Goal: Task Accomplishment & Management: Complete application form

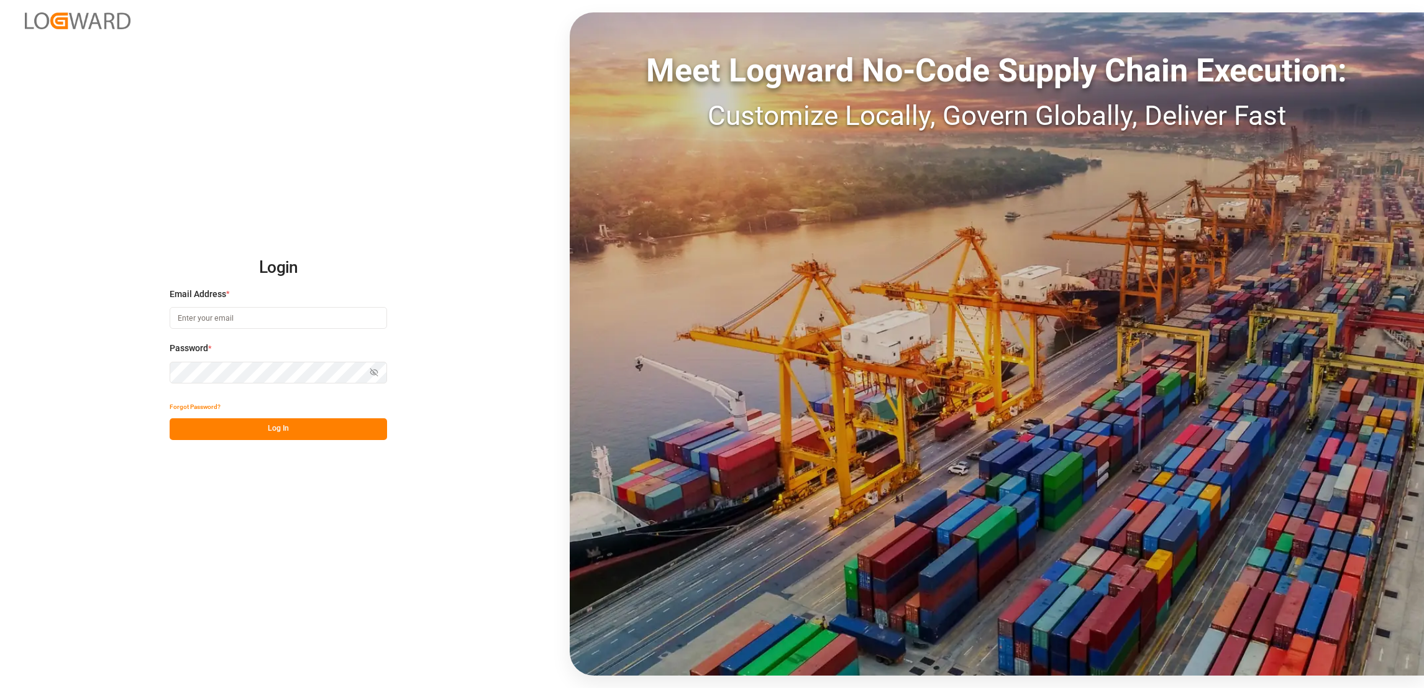
click at [314, 317] on input at bounding box center [278, 318] width 217 height 22
type input "e.lai@lodec.asia"
click at [327, 435] on button "Log In" at bounding box center [278, 429] width 217 height 22
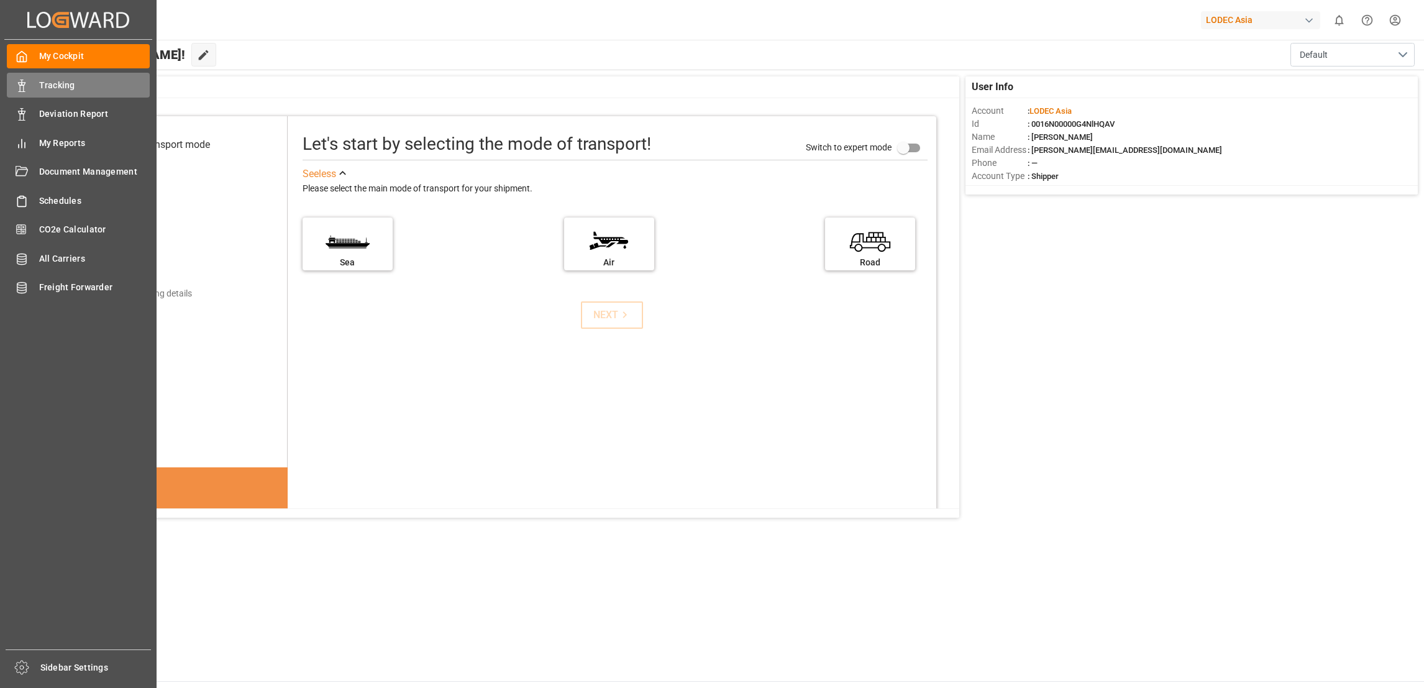
click at [70, 79] on span "Tracking" at bounding box center [94, 85] width 111 height 13
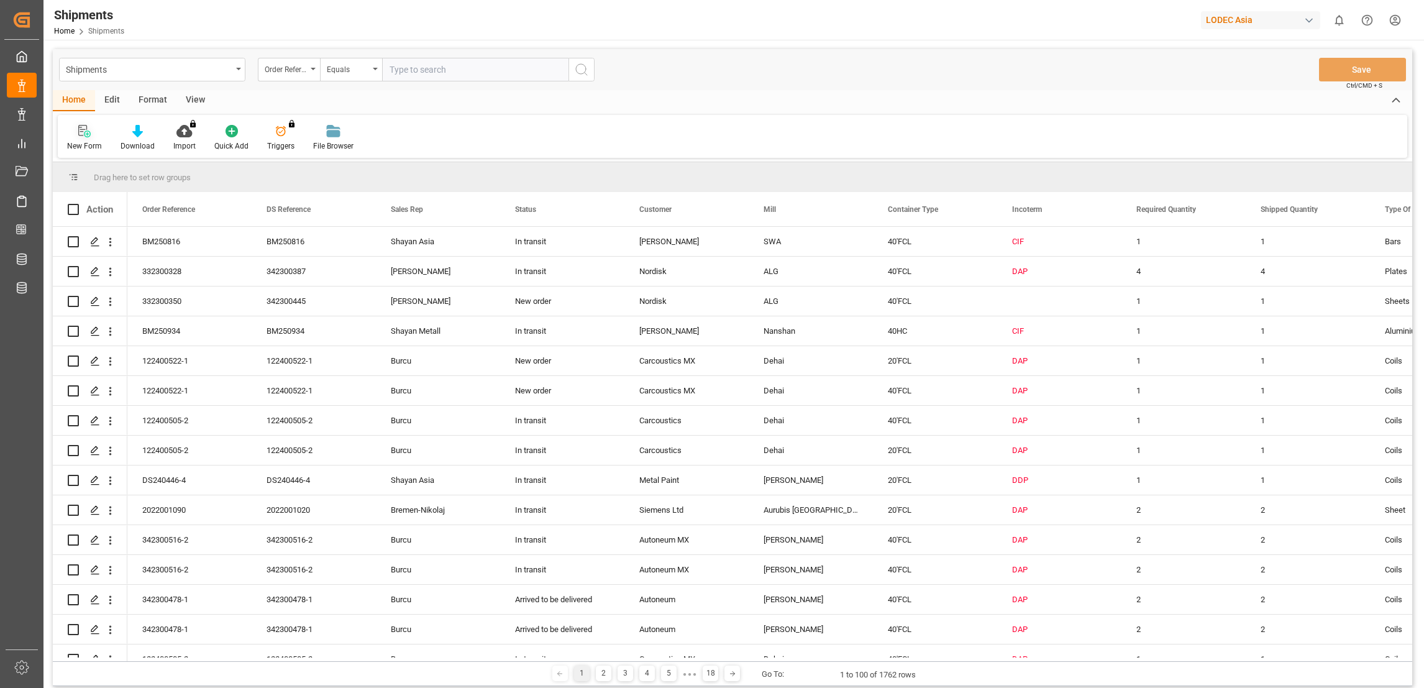
click at [85, 138] on div "New Form" at bounding box center [84, 137] width 53 height 27
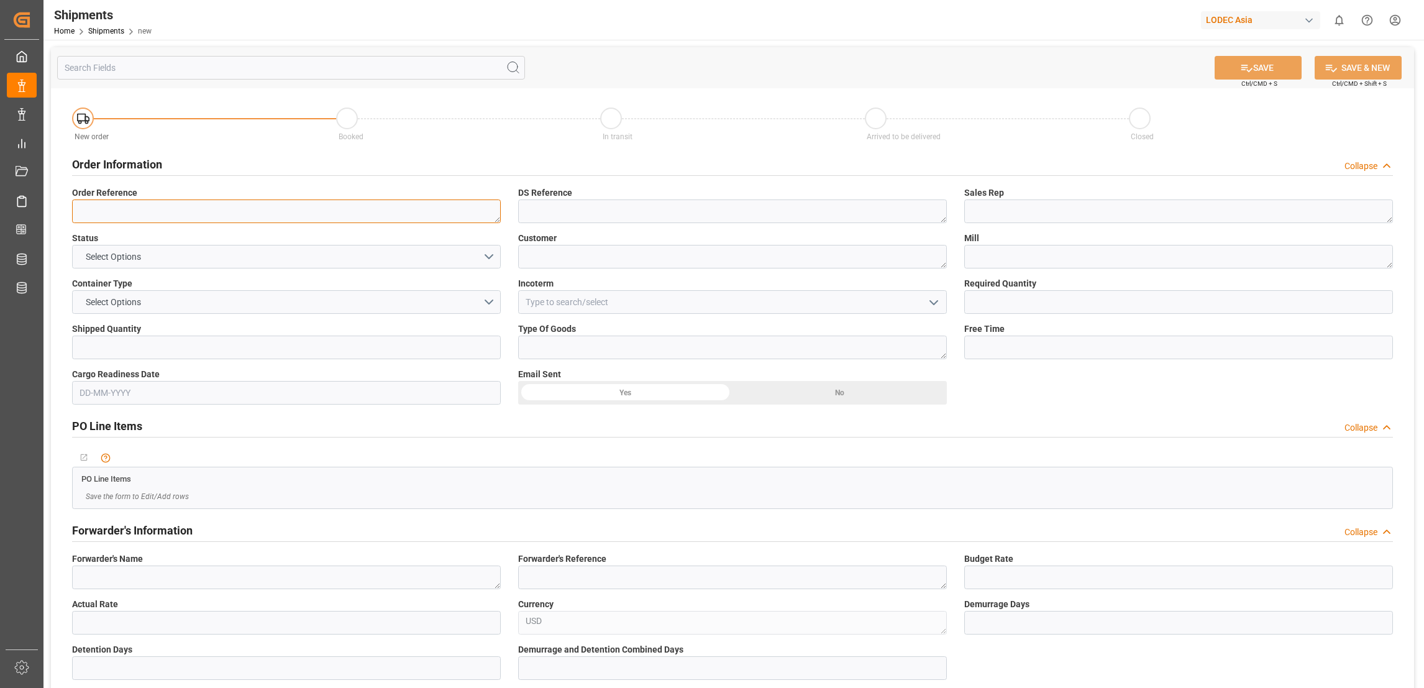
click at [275, 212] on textarea at bounding box center [286, 211] width 429 height 24
type textarea "DS250840"
click at [230, 262] on button "Select Options" at bounding box center [286, 257] width 429 height 24
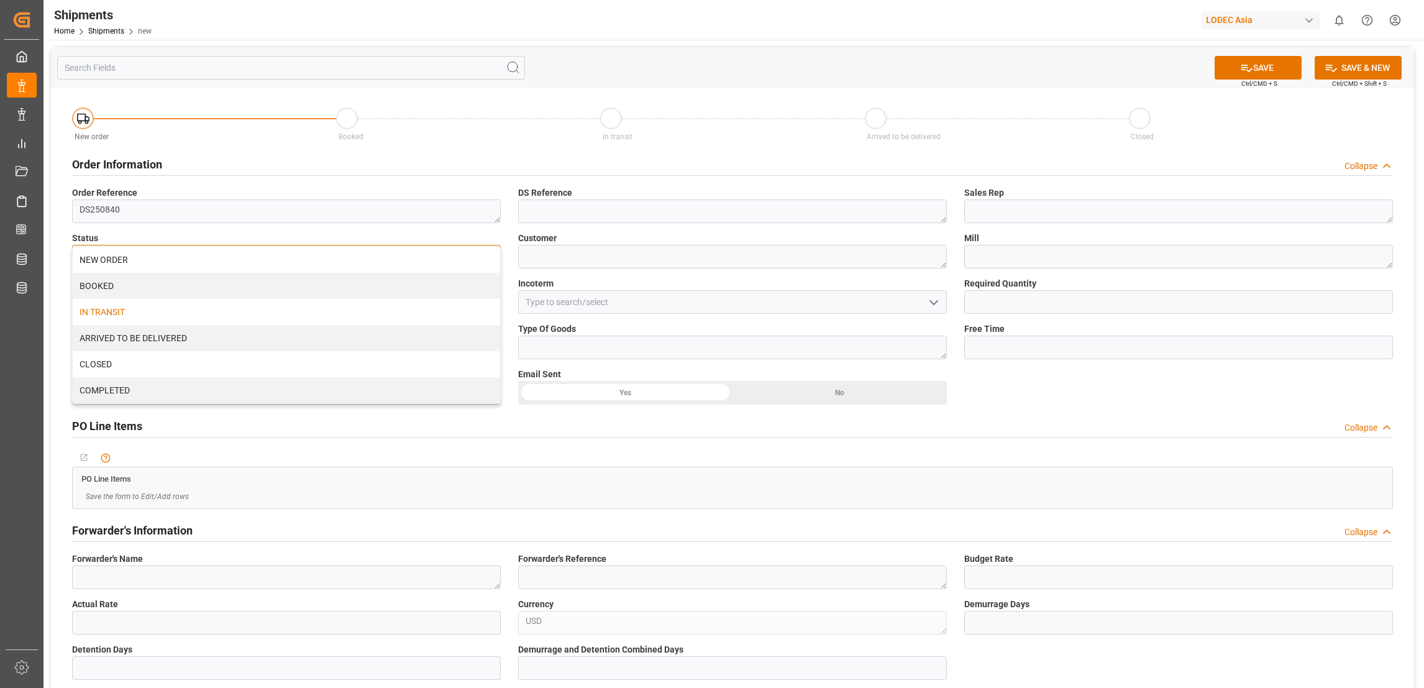
click at [199, 307] on div "IN TRANSIT" at bounding box center [286, 312] width 427 height 26
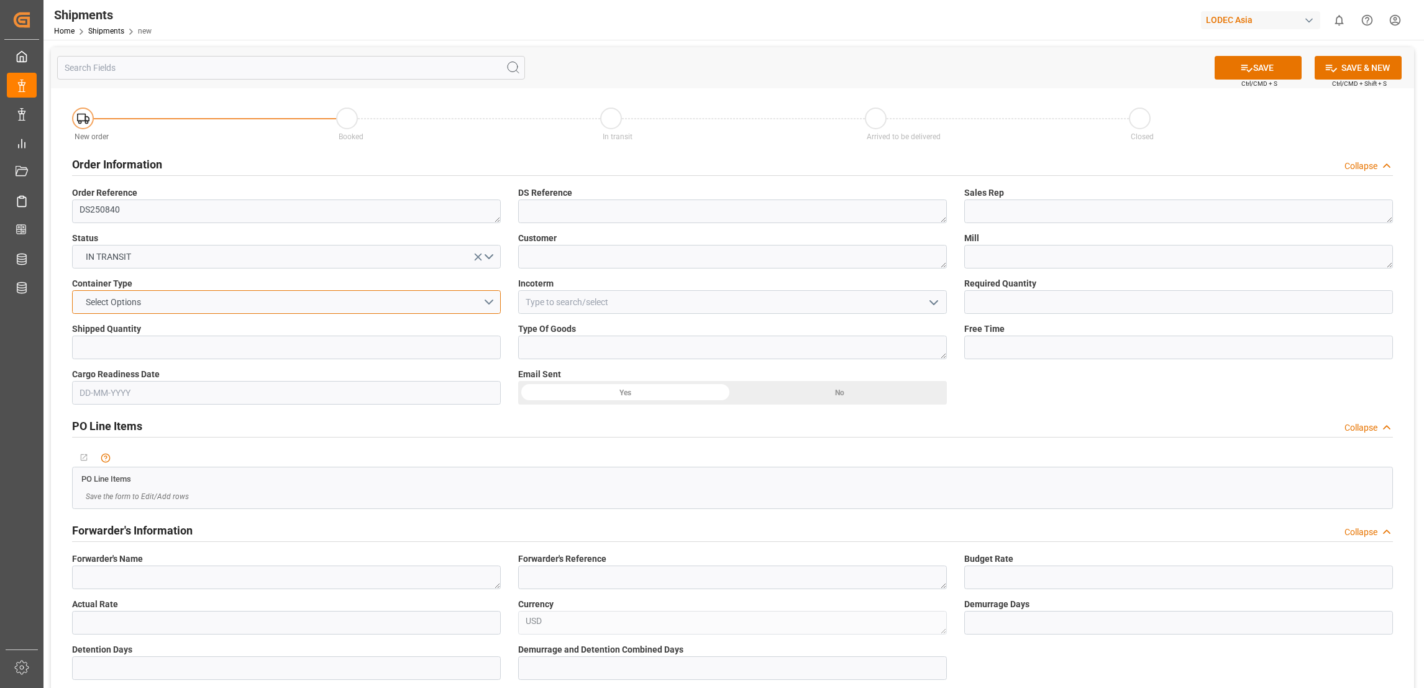
click at [182, 302] on button "Select Options" at bounding box center [286, 302] width 429 height 24
click at [183, 409] on div "40'FCL" at bounding box center [286, 409] width 427 height 26
click at [170, 338] on input "text" at bounding box center [286, 347] width 429 height 24
type input "1"
click at [621, 207] on textarea at bounding box center [732, 211] width 429 height 24
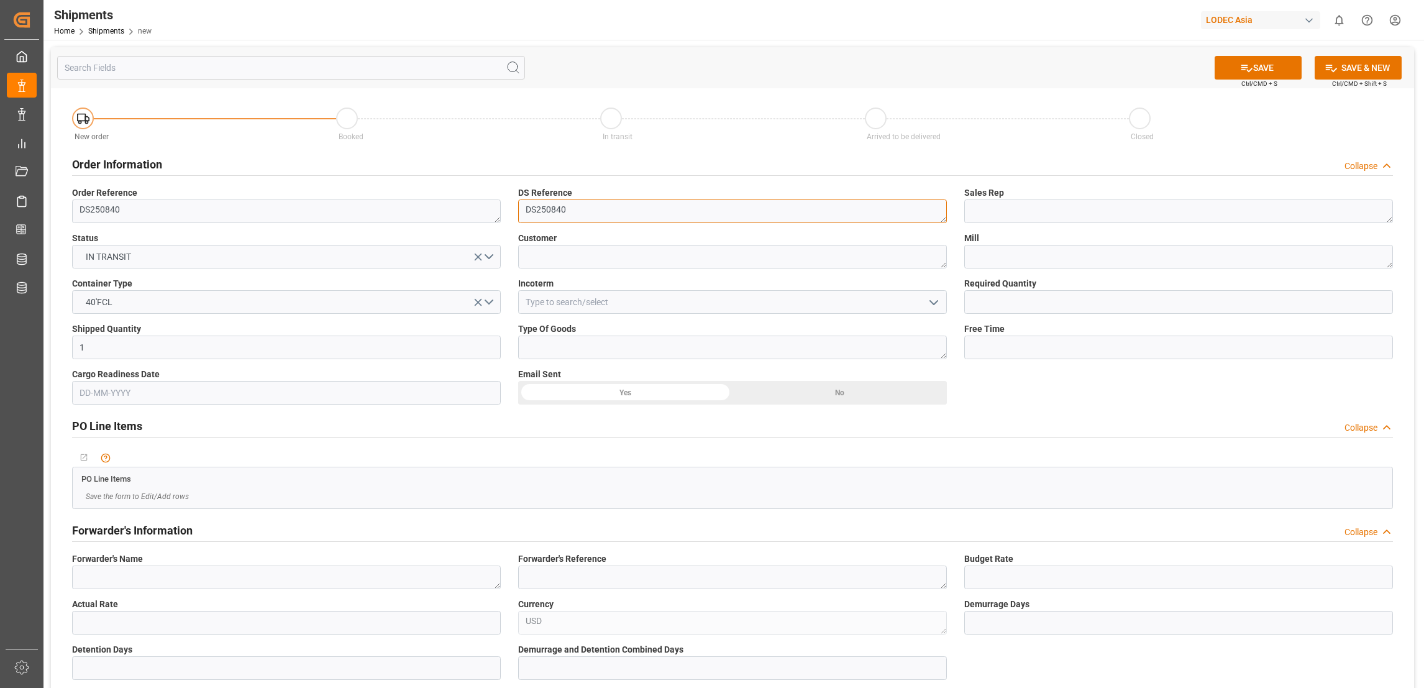
type textarea "DS250840"
click at [617, 253] on textarea at bounding box center [732, 257] width 429 height 24
type textarea "Alminor"
click at [610, 302] on input at bounding box center [732, 302] width 429 height 24
click at [576, 326] on div "DAP" at bounding box center [732, 330] width 427 height 28
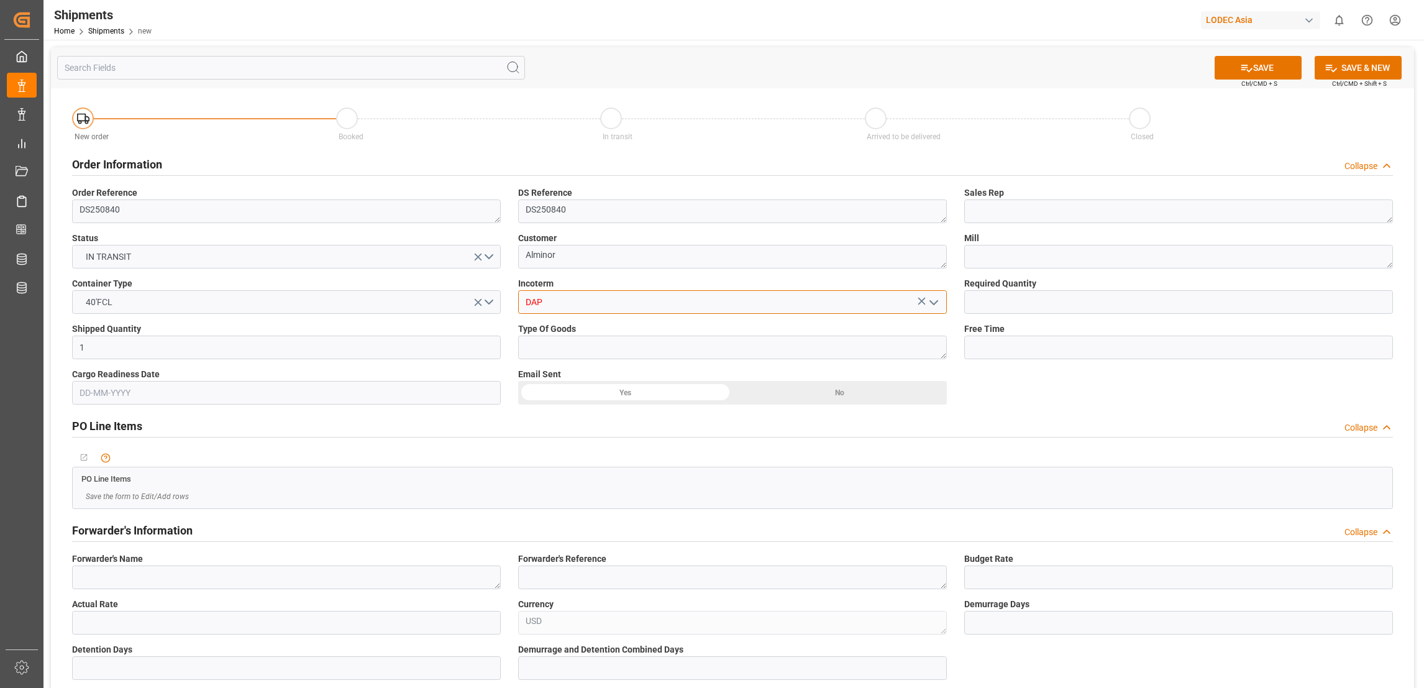
type input "DAP"
click at [607, 353] on textarea at bounding box center [732, 347] width 429 height 24
type textarea "Profiles"
click at [990, 215] on textarea at bounding box center [1178, 211] width 429 height 24
type textarea "Shayan Asia"
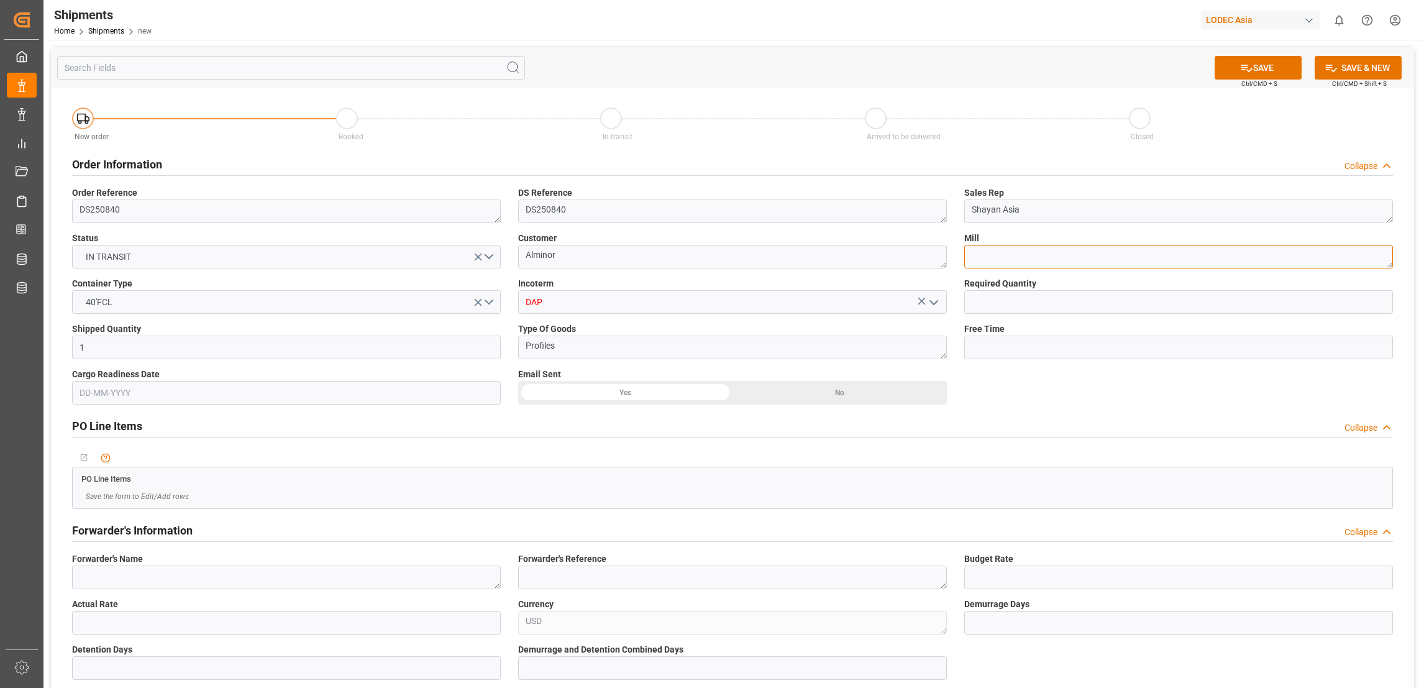
click at [1019, 254] on textarea at bounding box center [1178, 257] width 429 height 24
type textarea "Kamkiu"
click at [1022, 306] on input "text" at bounding box center [1178, 302] width 429 height 24
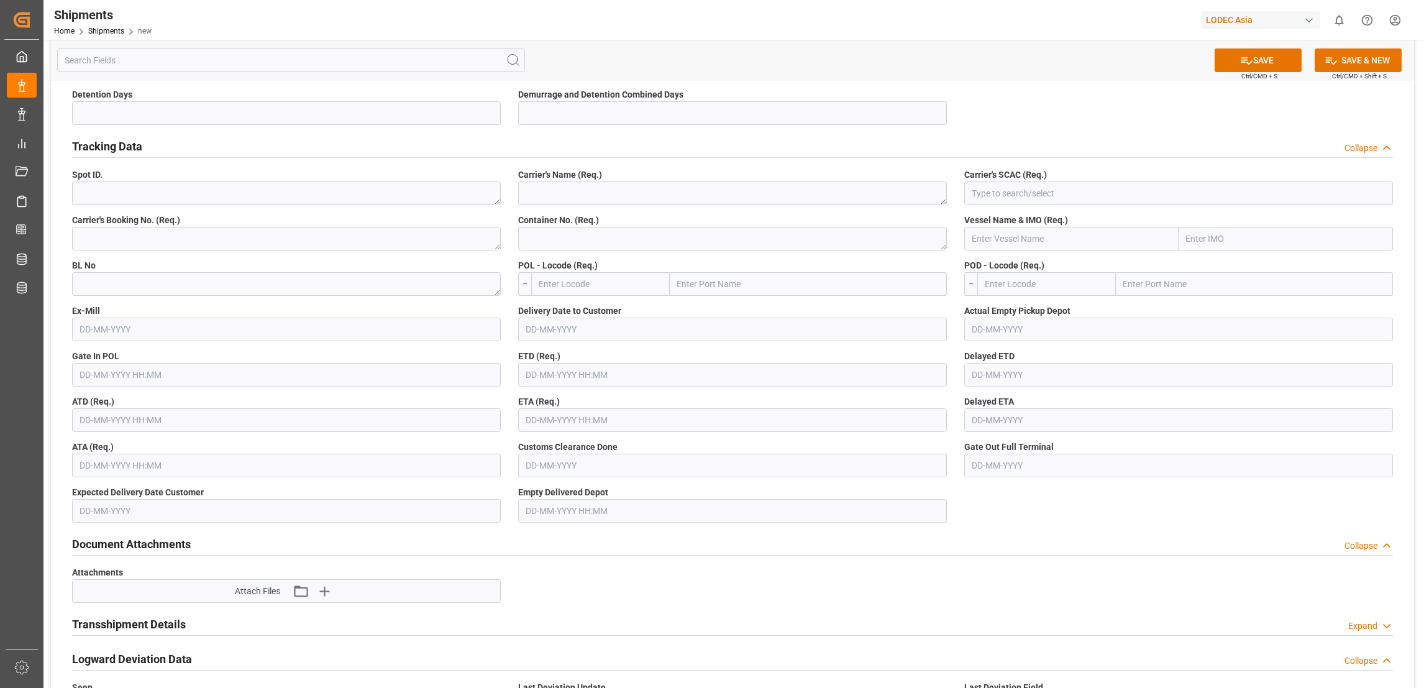
scroll to position [558, 0]
type input "1"
click at [226, 232] on textarea at bounding box center [286, 235] width 429 height 24
type textarea "257722659"
click at [232, 278] on textarea at bounding box center [286, 280] width 429 height 24
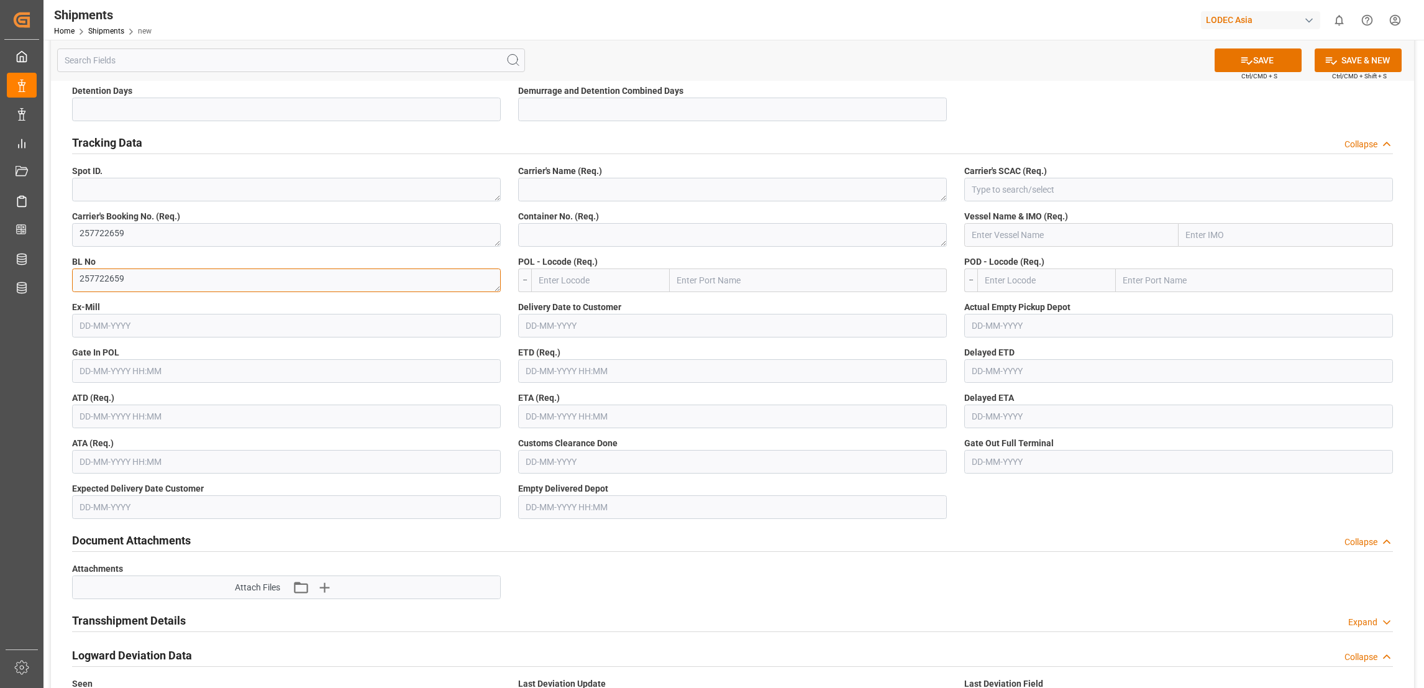
type textarea "257722659"
click at [172, 368] on input "text" at bounding box center [286, 371] width 429 height 24
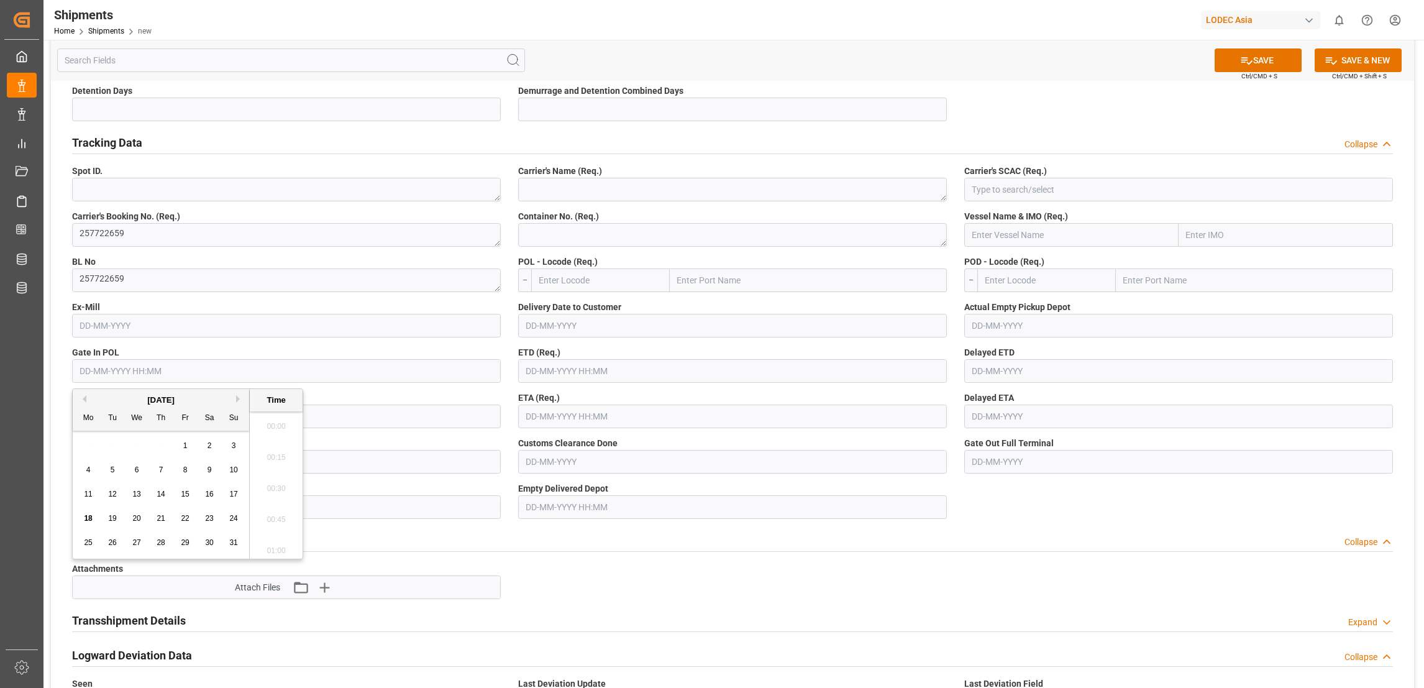
scroll to position [1091, 0]
click at [398, 387] on div "ATD (Req.)" at bounding box center [286, 409] width 446 height 45
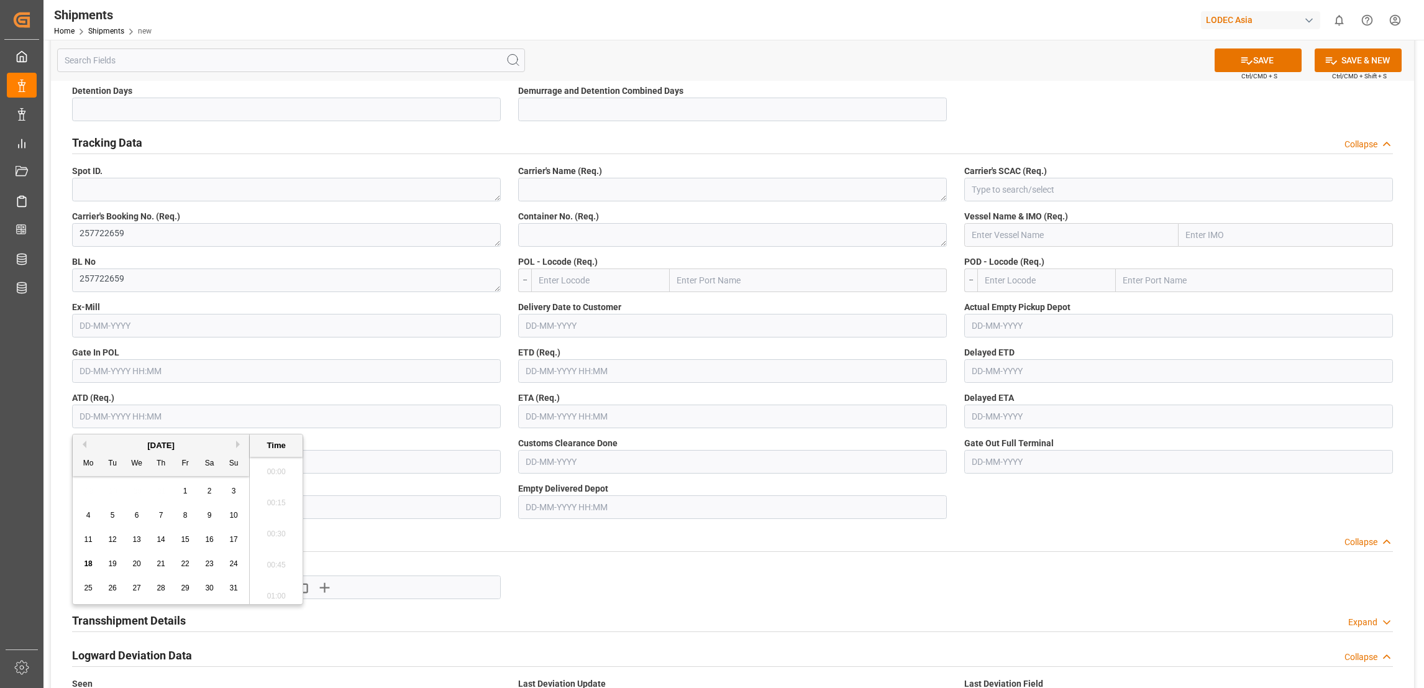
click at [293, 421] on input "text" at bounding box center [286, 416] width 429 height 24
click at [182, 540] on span "15" at bounding box center [185, 539] width 8 height 9
click at [282, 584] on li "23:45" at bounding box center [276, 589] width 53 height 31
type input "[DATE] 23:45"
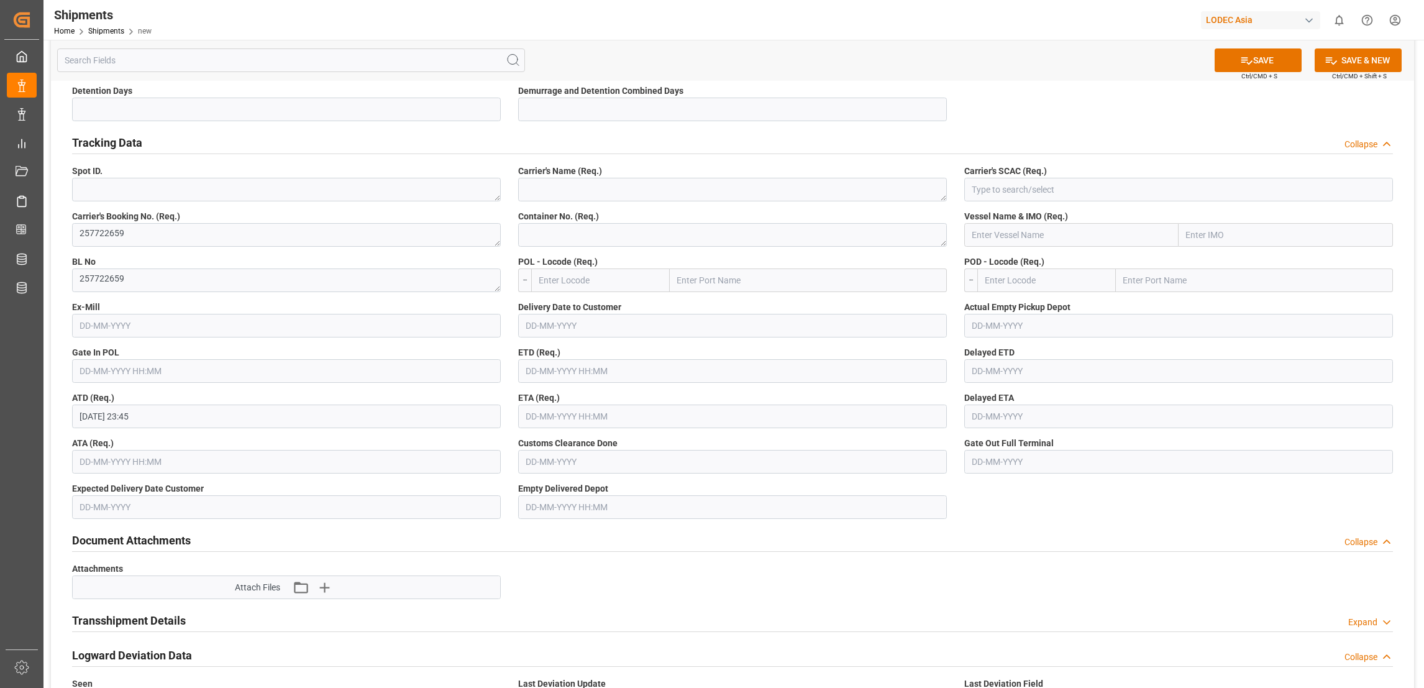
click at [230, 374] on input "text" at bounding box center [286, 371] width 429 height 24
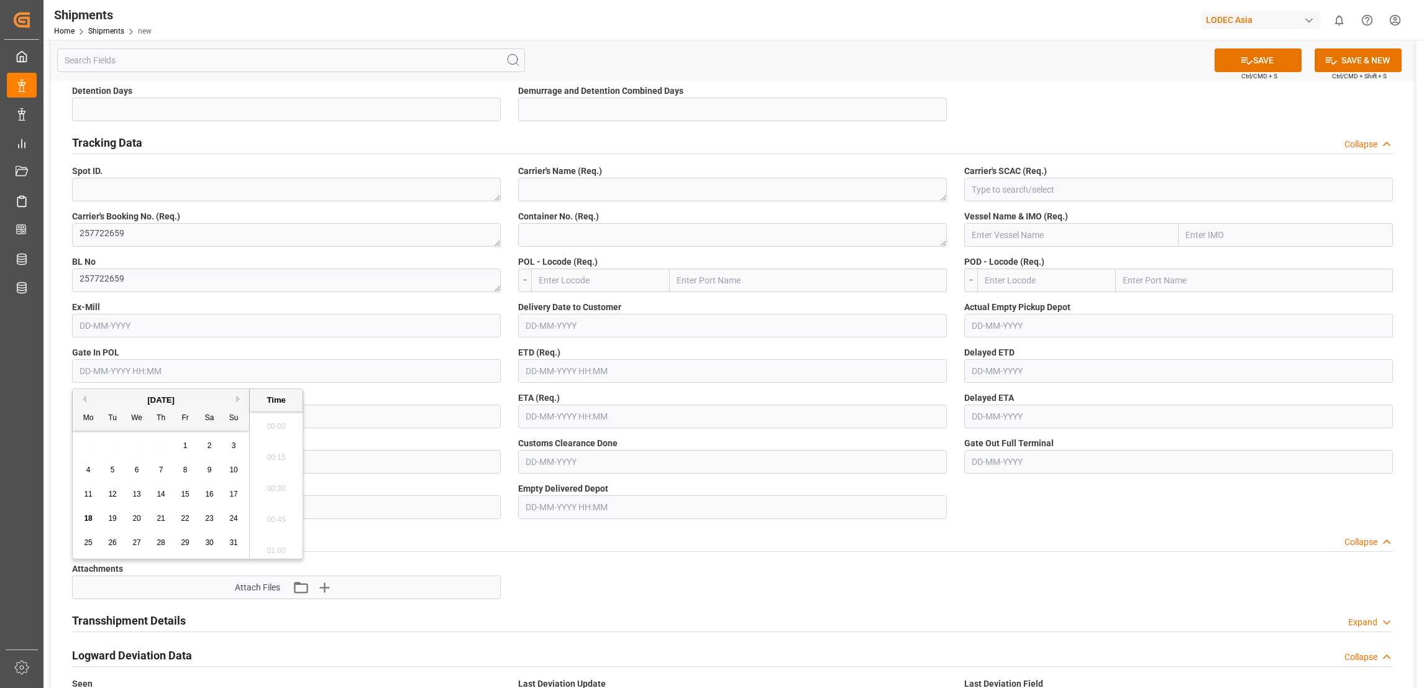
scroll to position [1091, 0]
click at [303, 373] on input "text" at bounding box center [286, 371] width 429 height 24
click at [89, 470] on span "4" at bounding box center [88, 469] width 4 height 9
click at [279, 481] on li "22:45" at bounding box center [276, 485] width 53 height 31
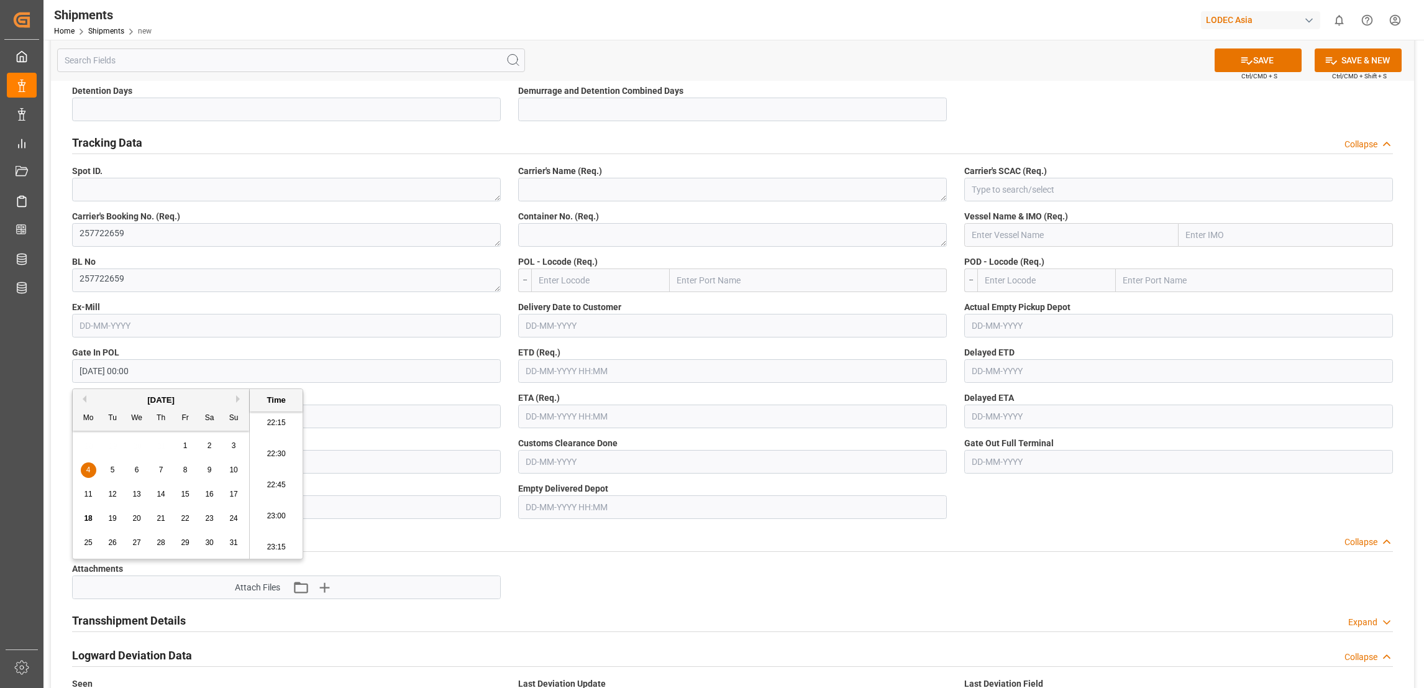
type input "[DATE] 22:45"
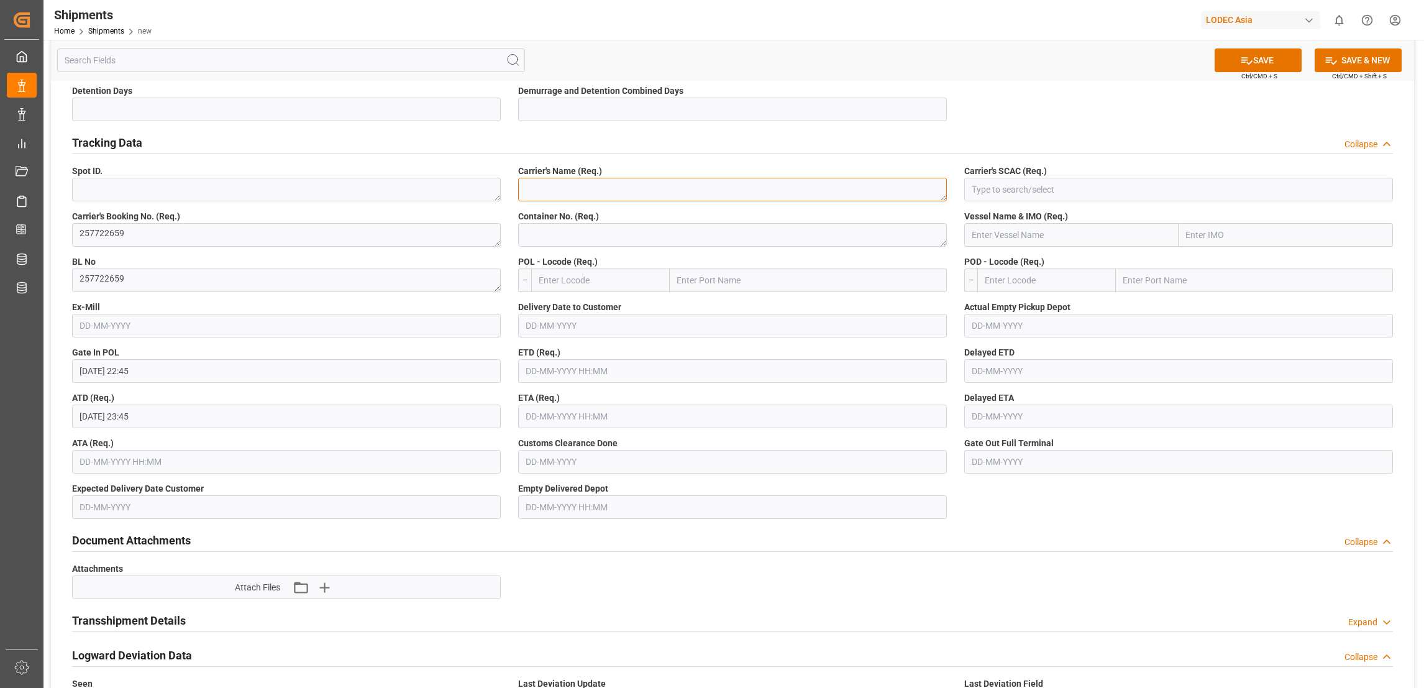
click at [629, 187] on textarea at bounding box center [732, 190] width 429 height 24
type textarea "MAERSK"
click at [655, 238] on textarea at bounding box center [732, 235] width 429 height 24
type textarea "2"
type textarea "MRKU4554909"
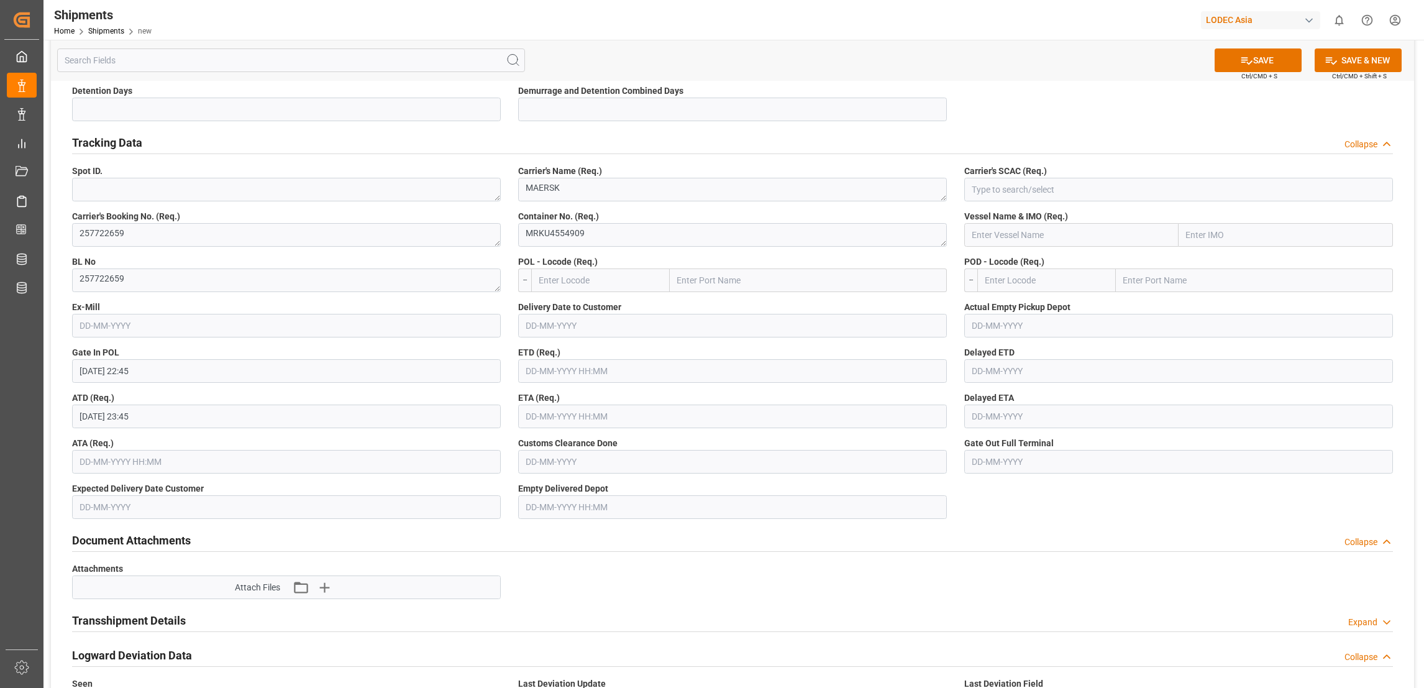
click at [706, 280] on input "text" at bounding box center [808, 280] width 277 height 24
type input "nansha"
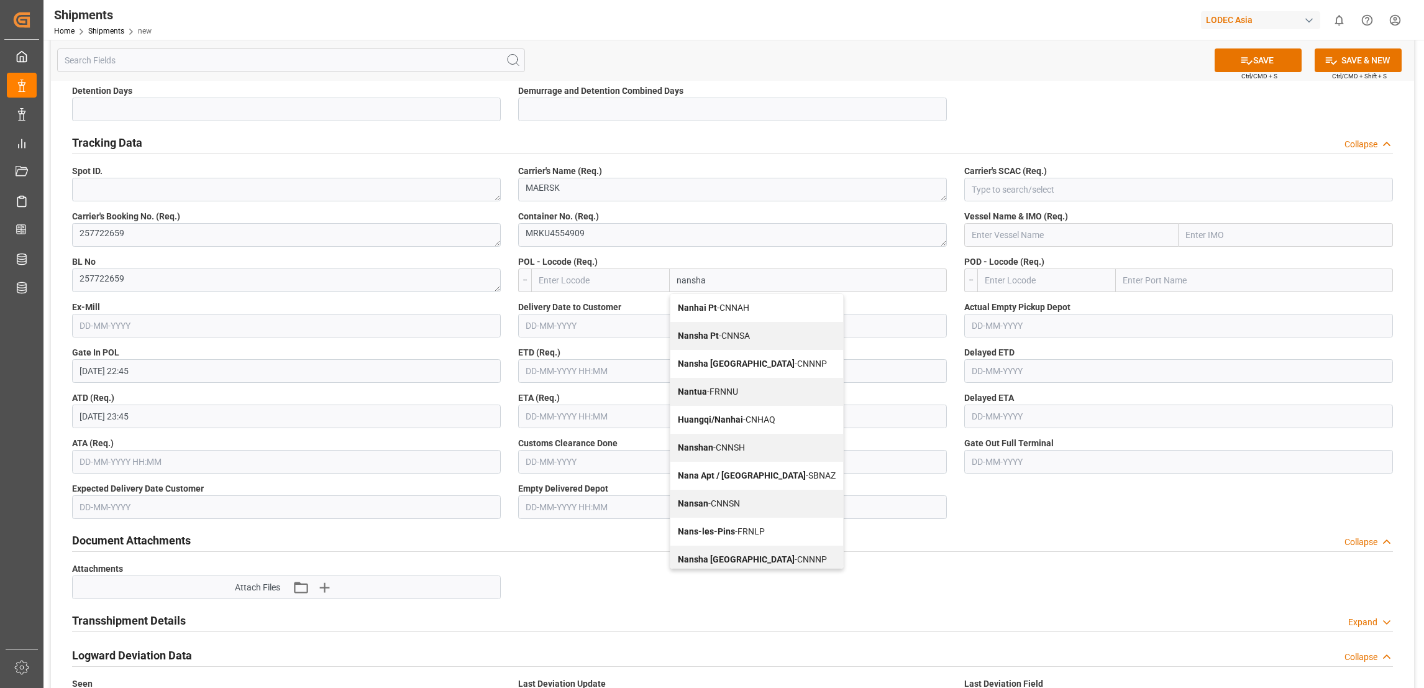
click at [732, 362] on b "Nansha [GEOGRAPHIC_DATA]" at bounding box center [736, 363] width 117 height 10
type input "CNNNP"
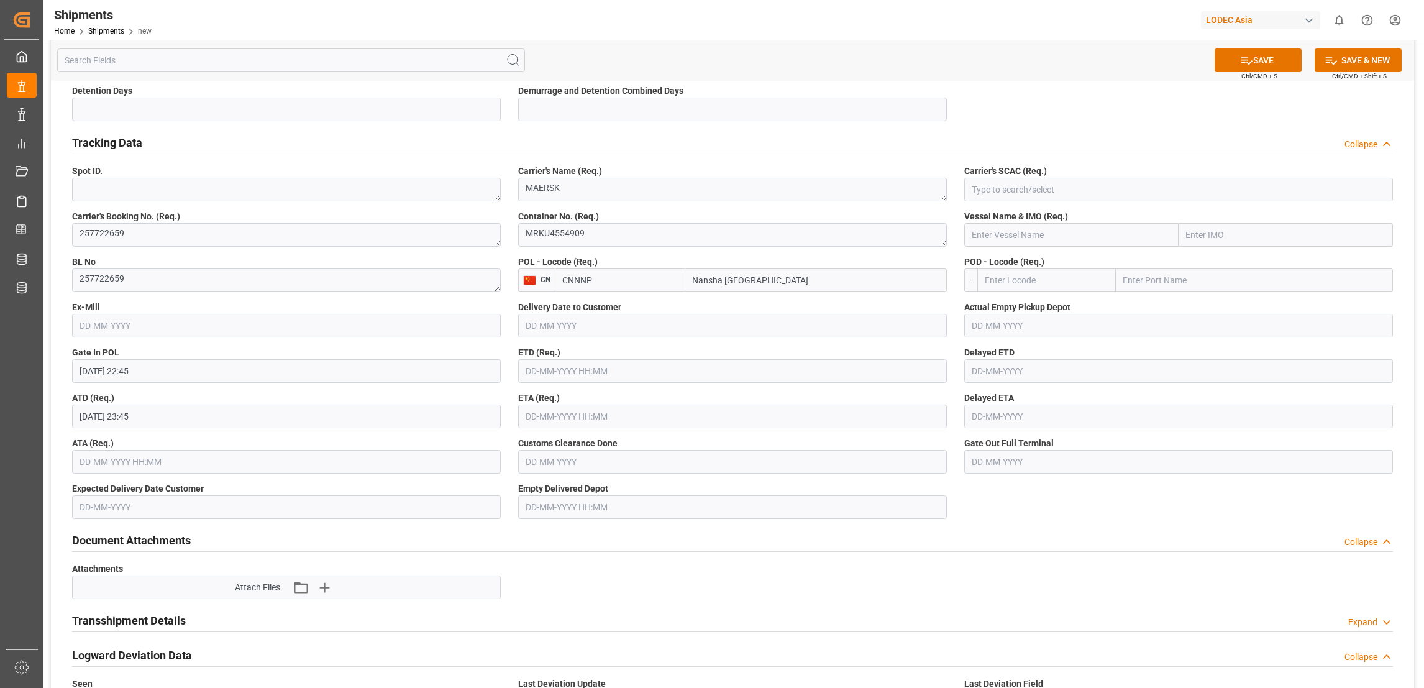
type input "Nansha [GEOGRAPHIC_DATA]"
click at [646, 374] on input "text" at bounding box center [732, 371] width 429 height 24
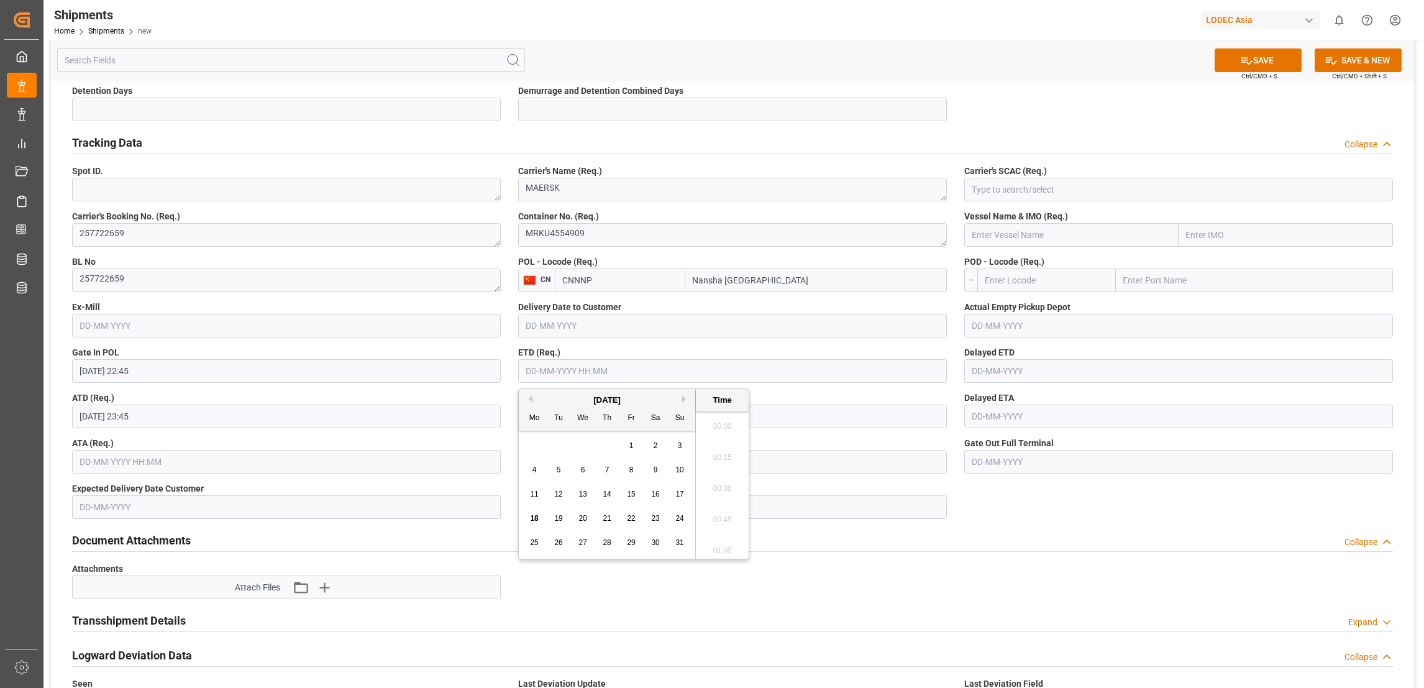
scroll to position [1091, 0]
click at [634, 497] on span "15" at bounding box center [631, 494] width 8 height 9
click at [725, 544] on li "23:45" at bounding box center [722, 544] width 53 height 31
type input "[DATE] 23:45"
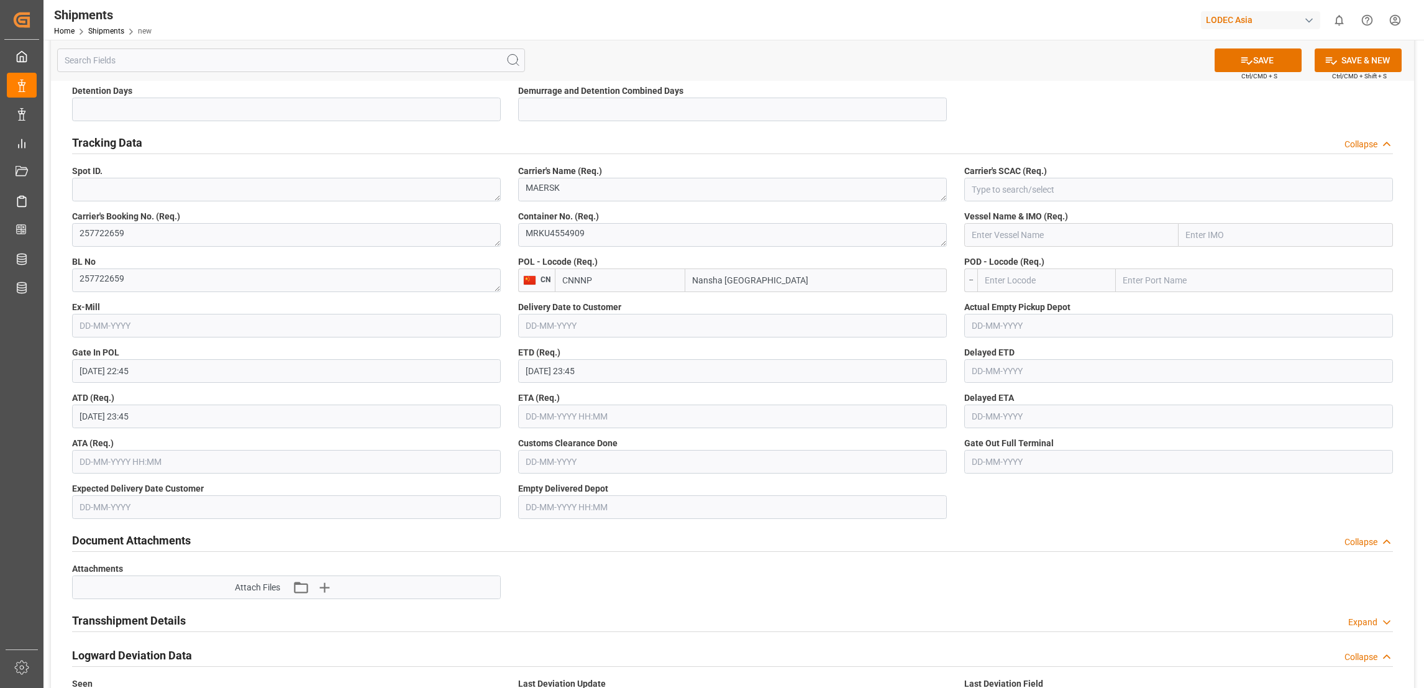
click at [653, 421] on input "text" at bounding box center [732, 416] width 429 height 24
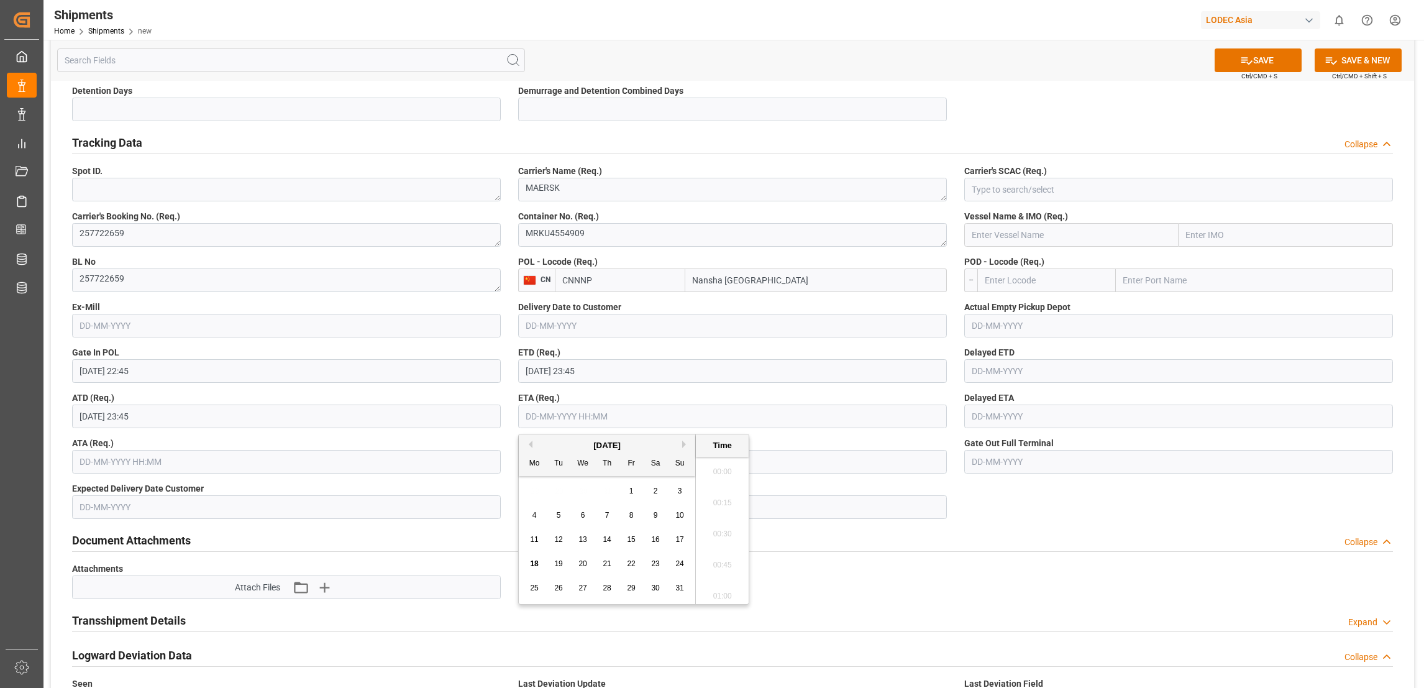
scroll to position [1091, 0]
click at [685, 442] on button "Next Month" at bounding box center [685, 443] width 7 height 7
click at [583, 542] on span "15" at bounding box center [582, 539] width 8 height 9
type input "[DATE] 00:00"
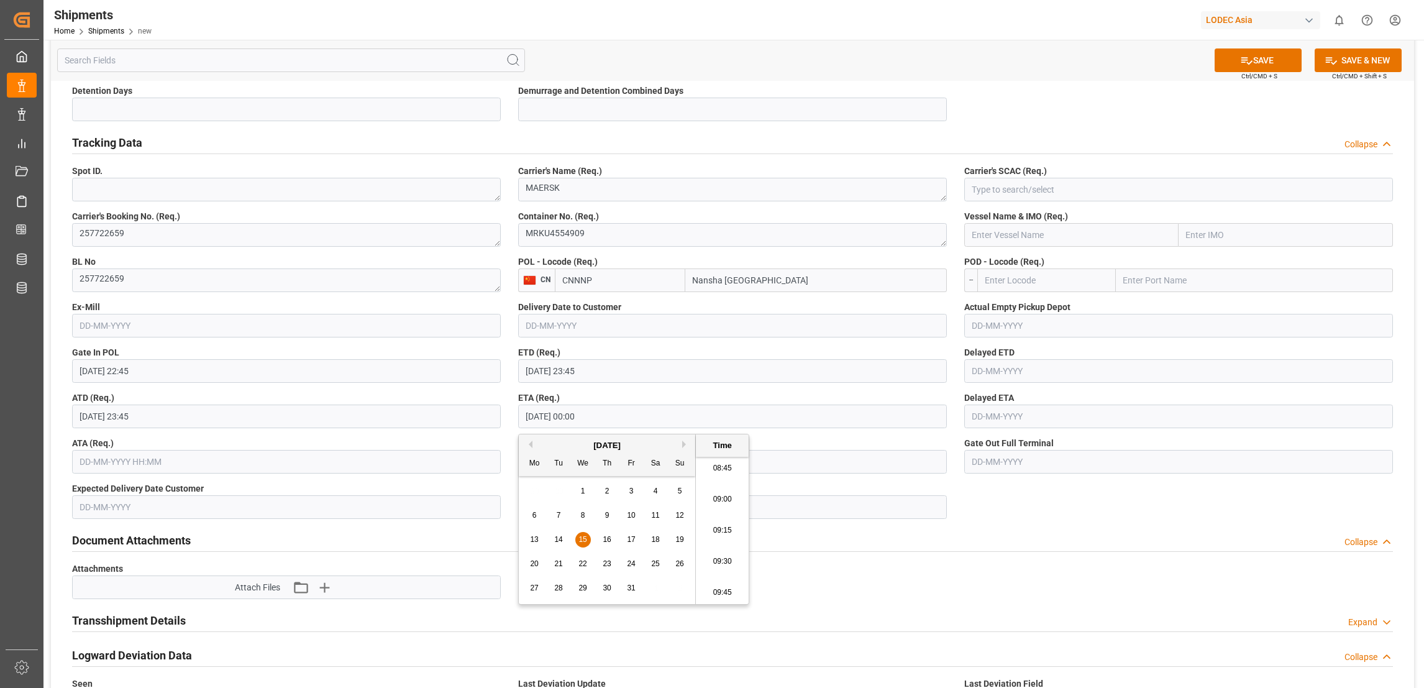
click at [837, 555] on div "Document Attachments Collapse" at bounding box center [732, 540] width 1338 height 35
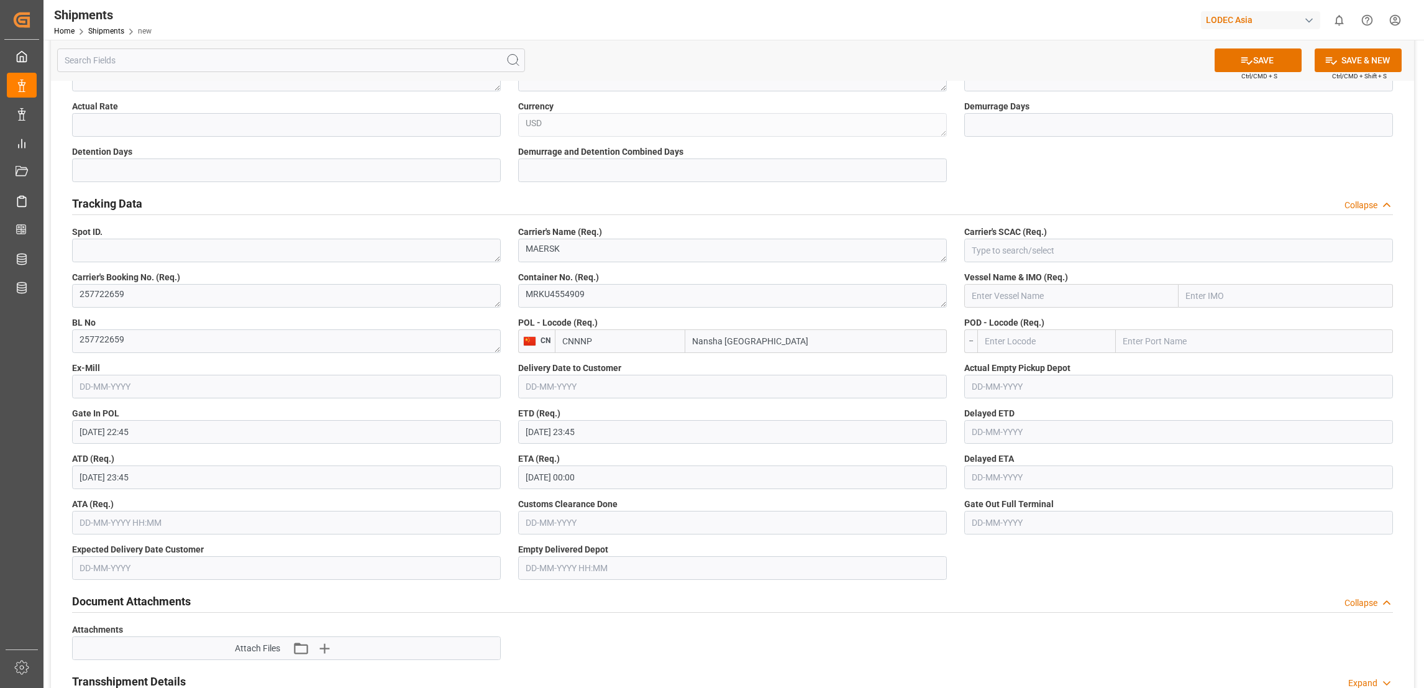
scroll to position [465, 0]
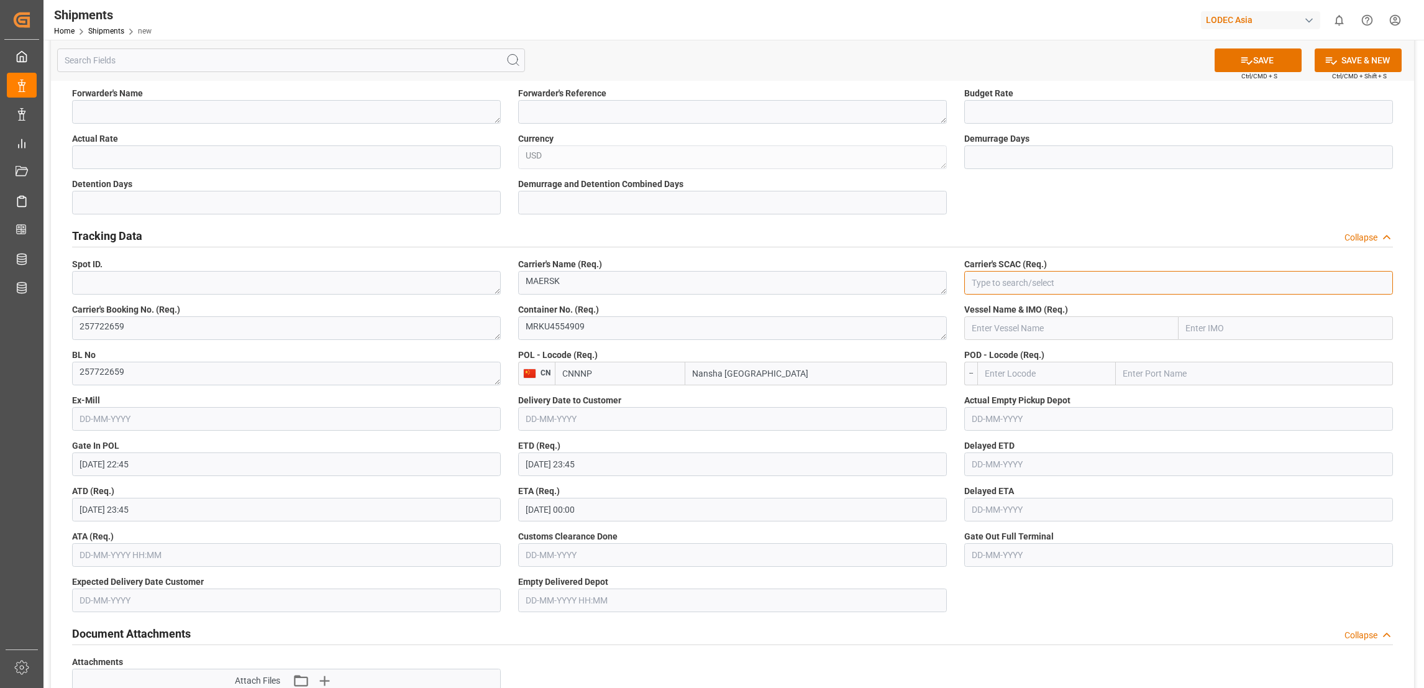
click at [1082, 285] on input at bounding box center [1178, 283] width 429 height 24
click at [1020, 312] on div "MAEU" at bounding box center [1178, 310] width 427 height 28
type input "MAEU"
click at [1118, 327] on input "text" at bounding box center [1071, 328] width 214 height 24
click at [1050, 348] on div "DALLAS - 7723986" at bounding box center [1020, 356] width 110 height 28
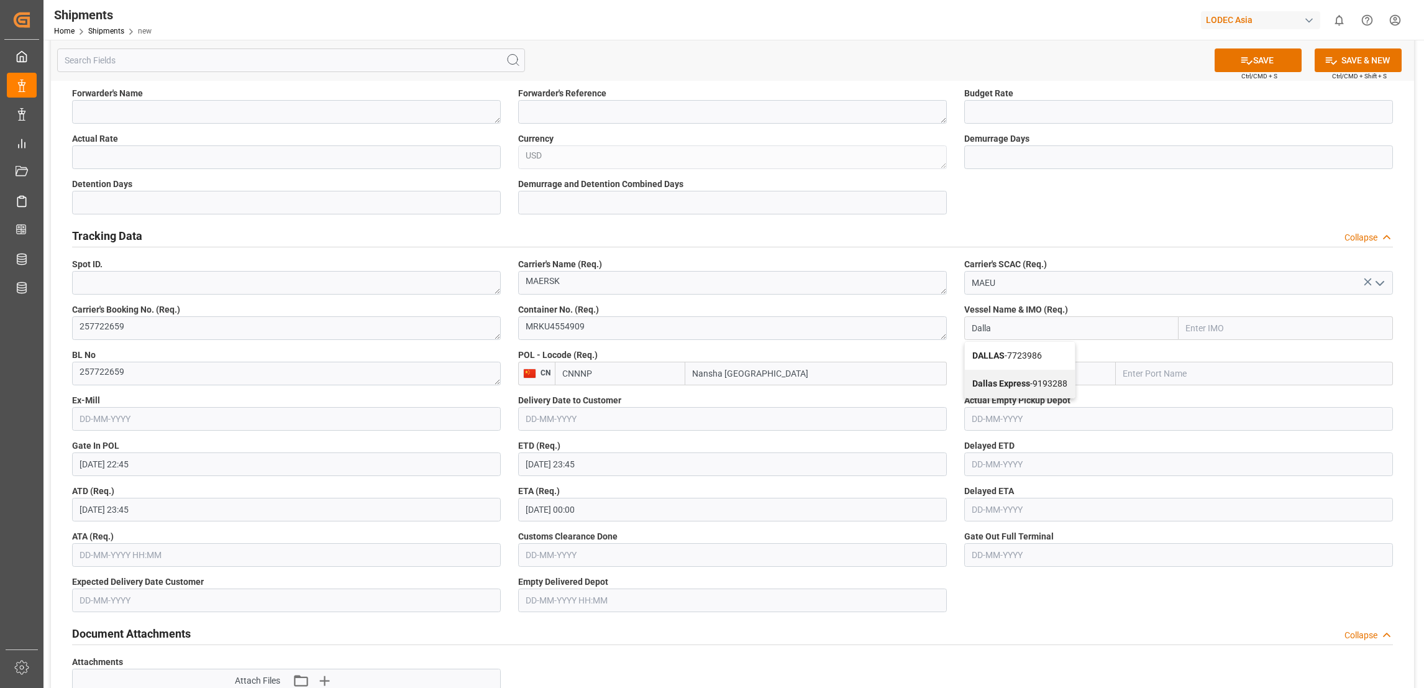
type input "DALLAS"
type input "7723986"
click at [1049, 353] on span "Dallas Express - 9193288" at bounding box center [1019, 355] width 95 height 10
type input "Dallas Express"
type input "9193288"
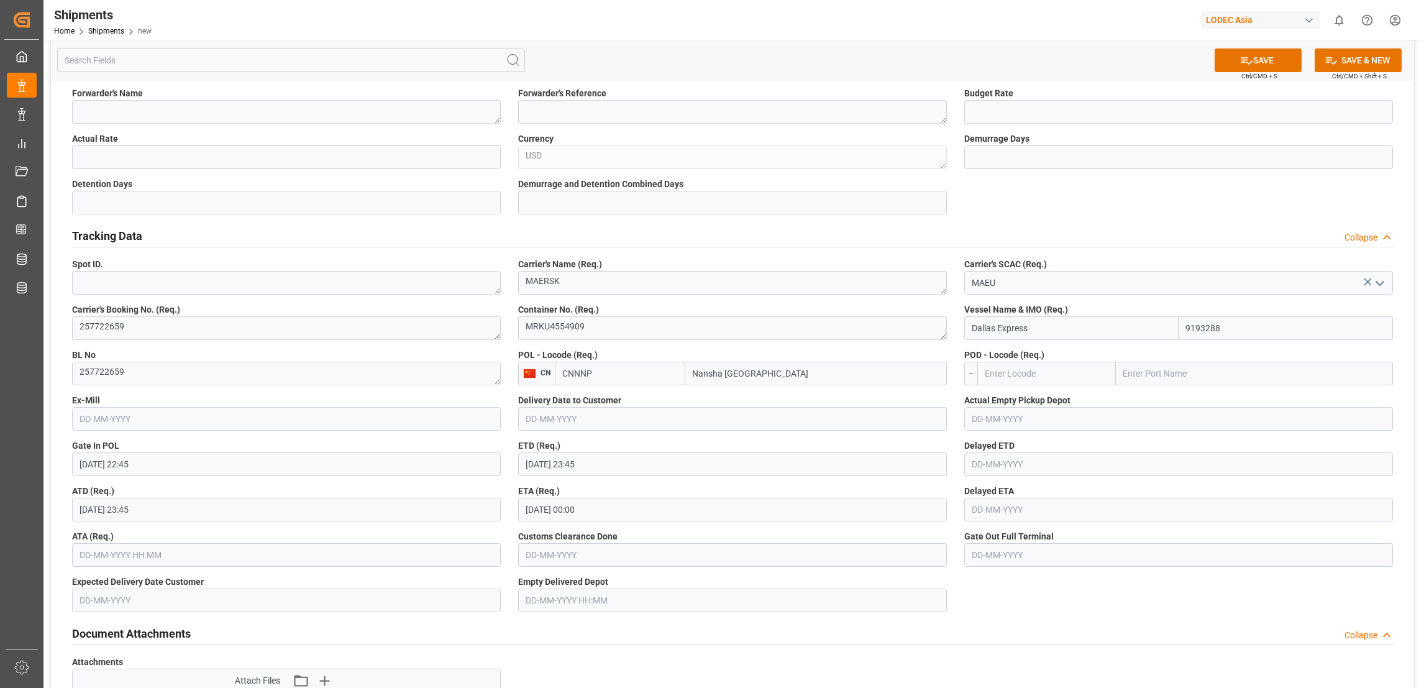
type input "Dallas Express"
click at [1172, 372] on input "text" at bounding box center [1254, 374] width 277 height 24
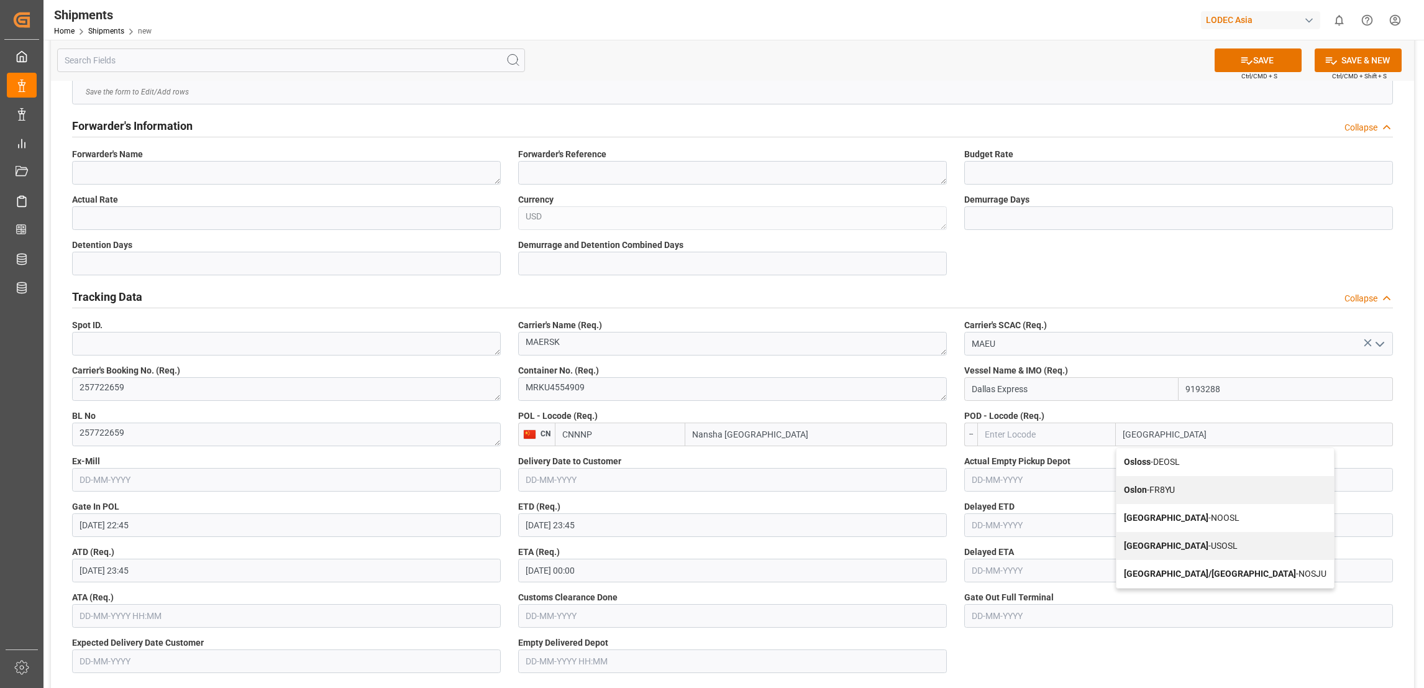
scroll to position [373, 0]
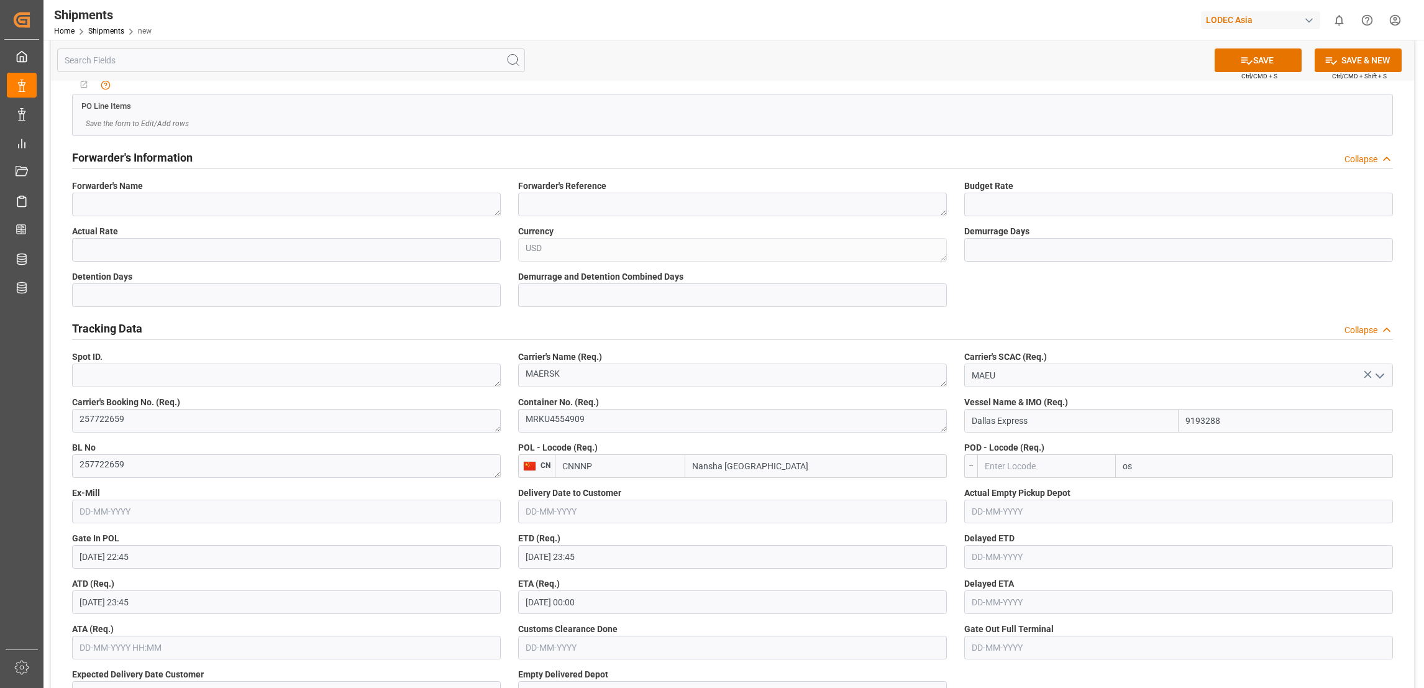
type input "o"
type input "O"
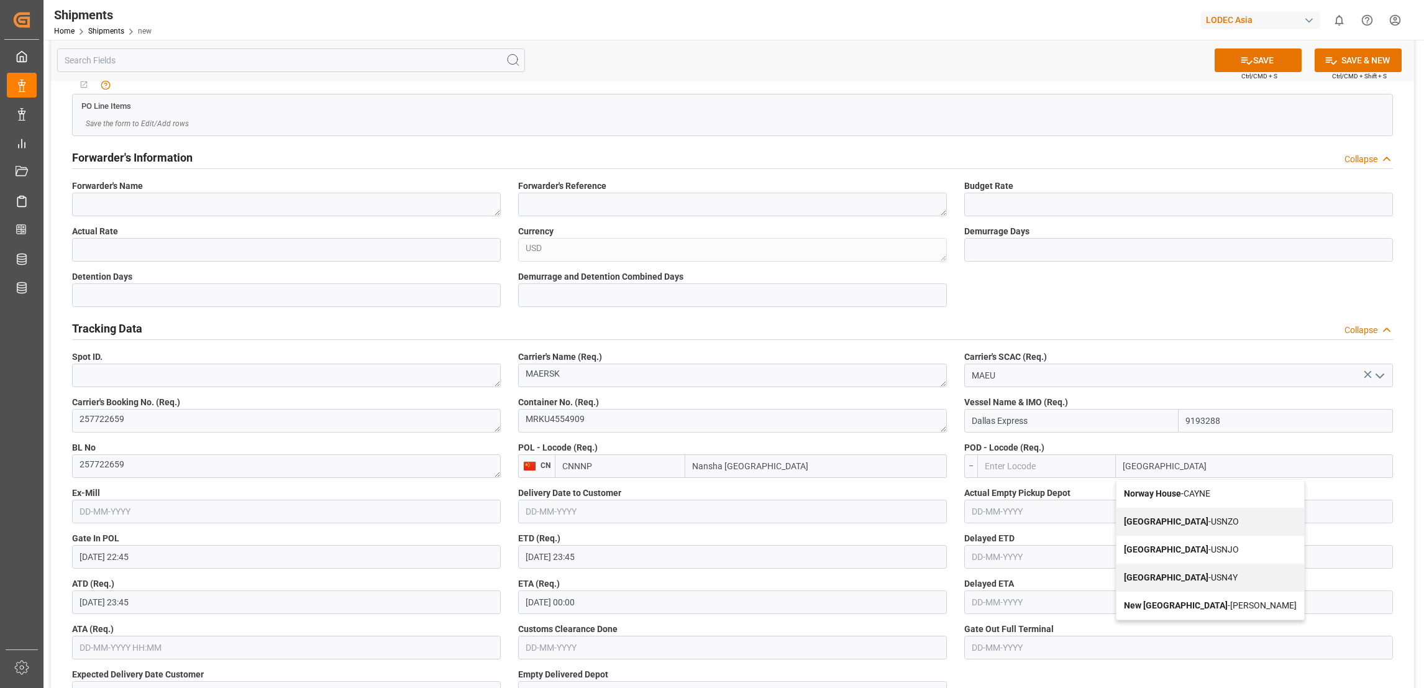
scroll to position [465, 0]
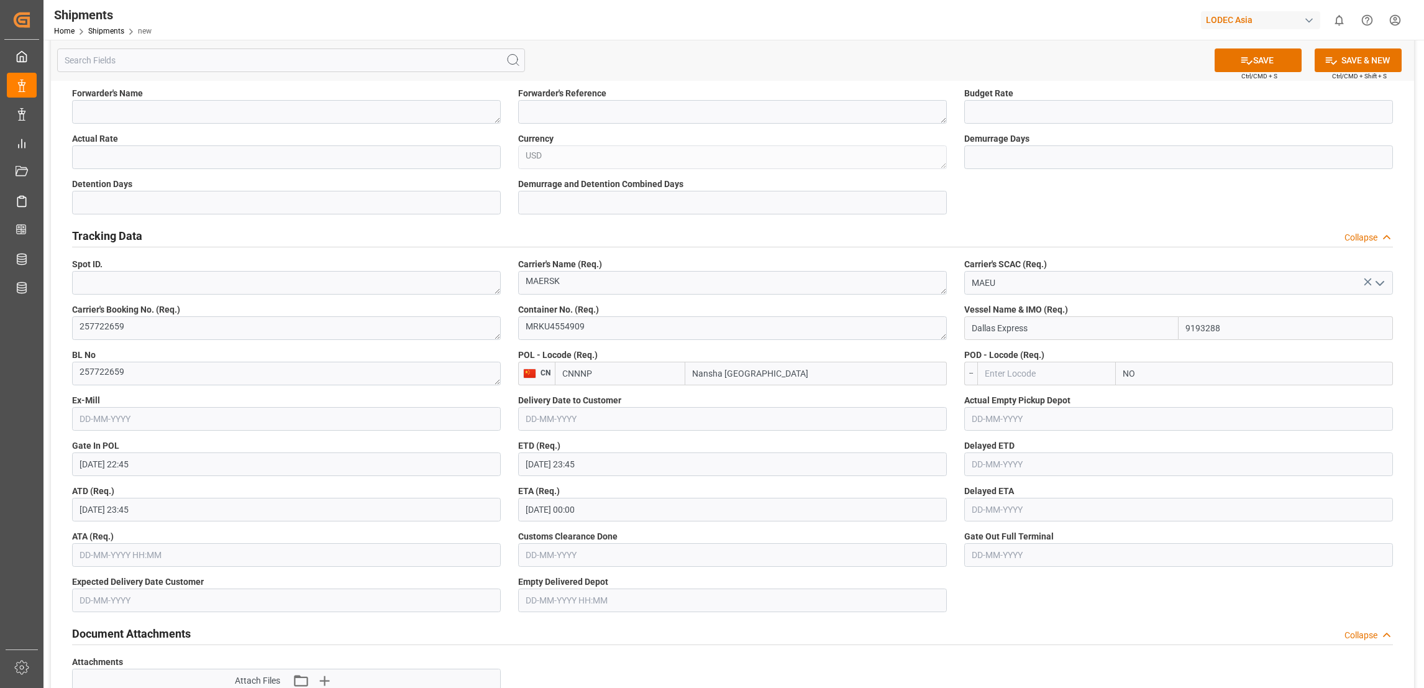
type input "N"
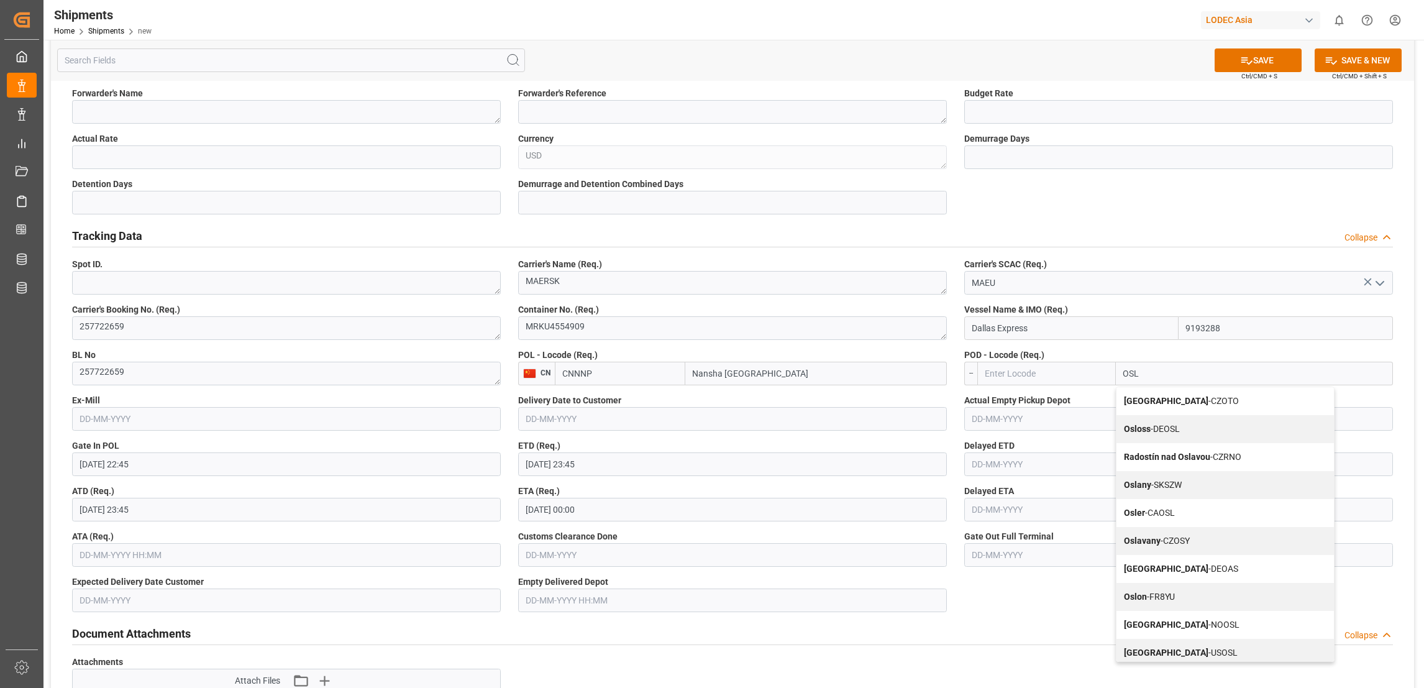
type input "OSLO"
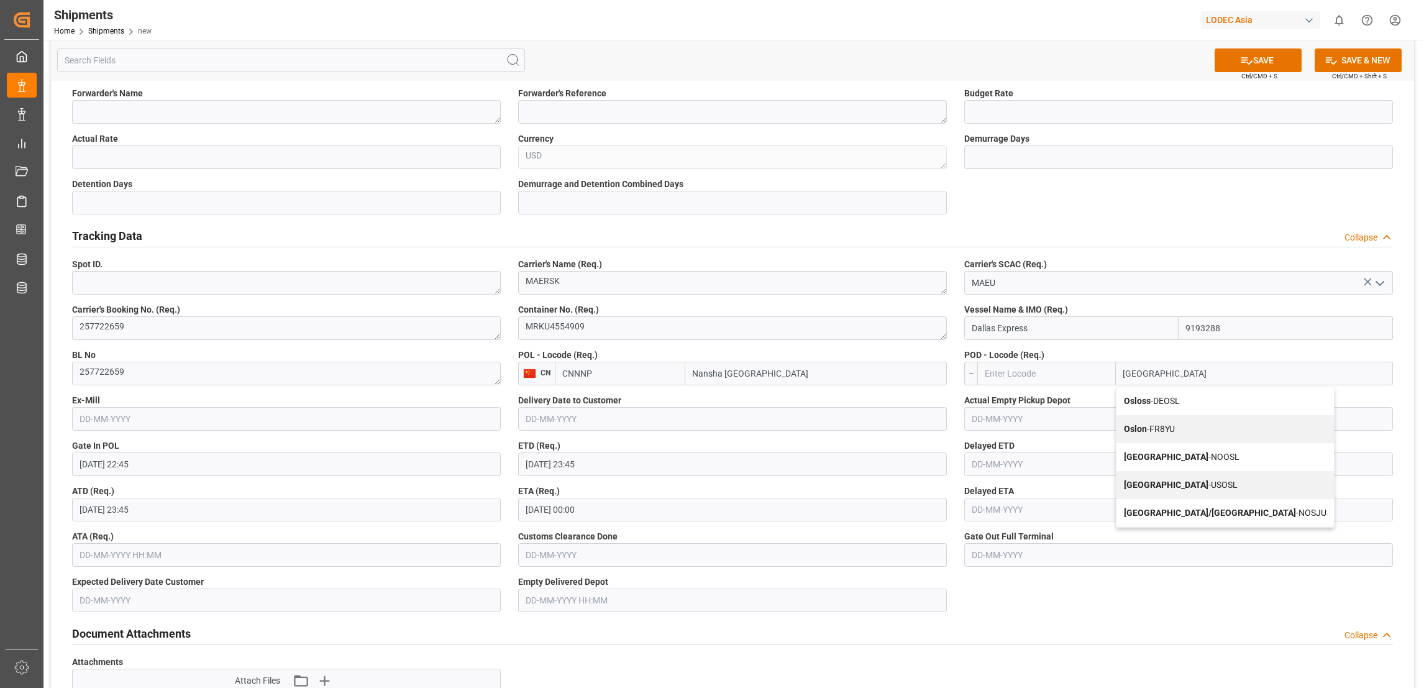
click at [1168, 452] on span "Oslo - NOOSL" at bounding box center [1182, 457] width 116 height 10
type input "NOOSL"
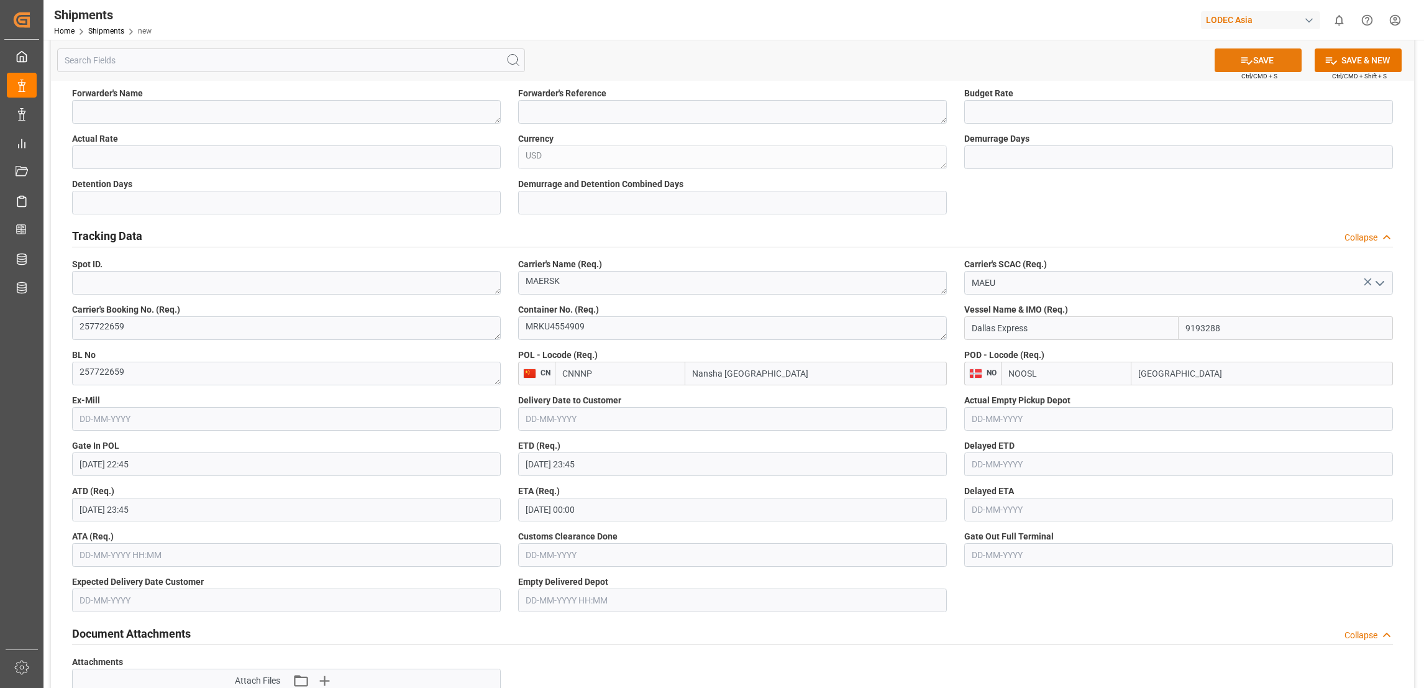
type input "[GEOGRAPHIC_DATA]"
click at [1260, 57] on button "SAVE" at bounding box center [1257, 60] width 87 height 24
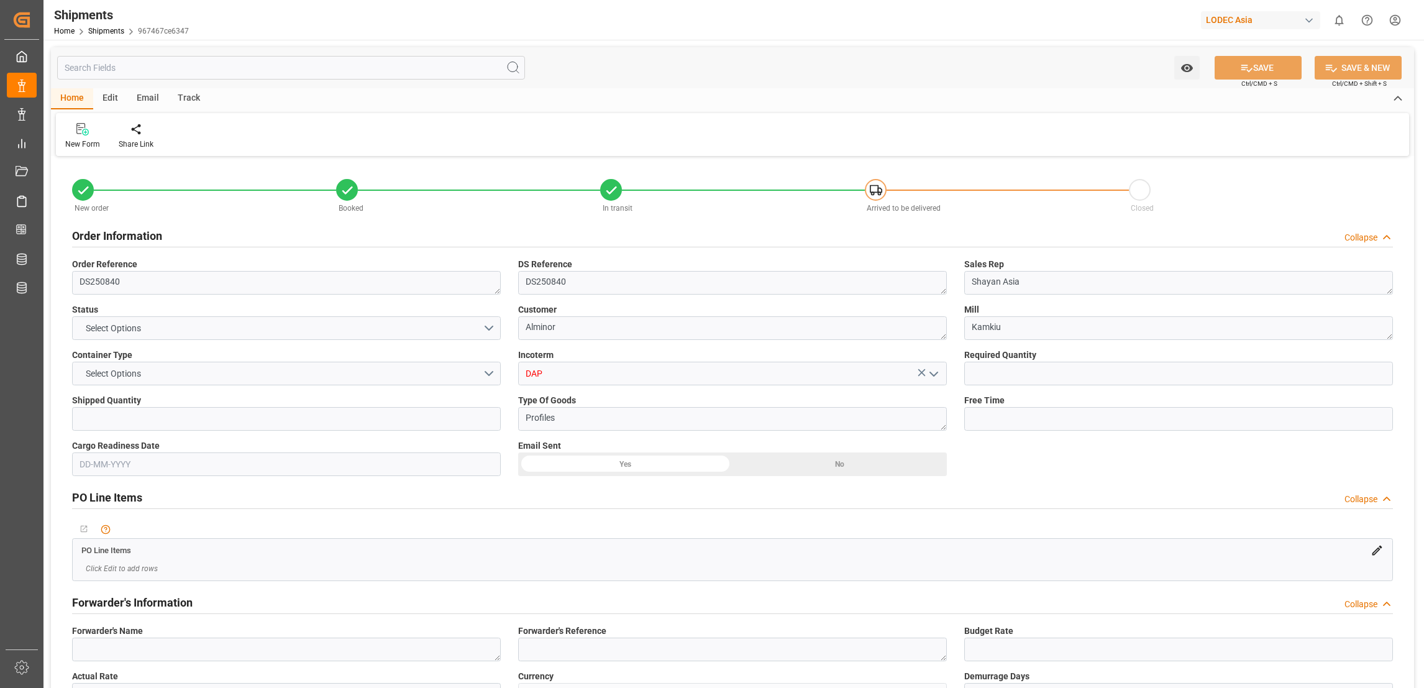
type input "1"
type input "9193288"
type input "CNNNP"
type input "NOOSL"
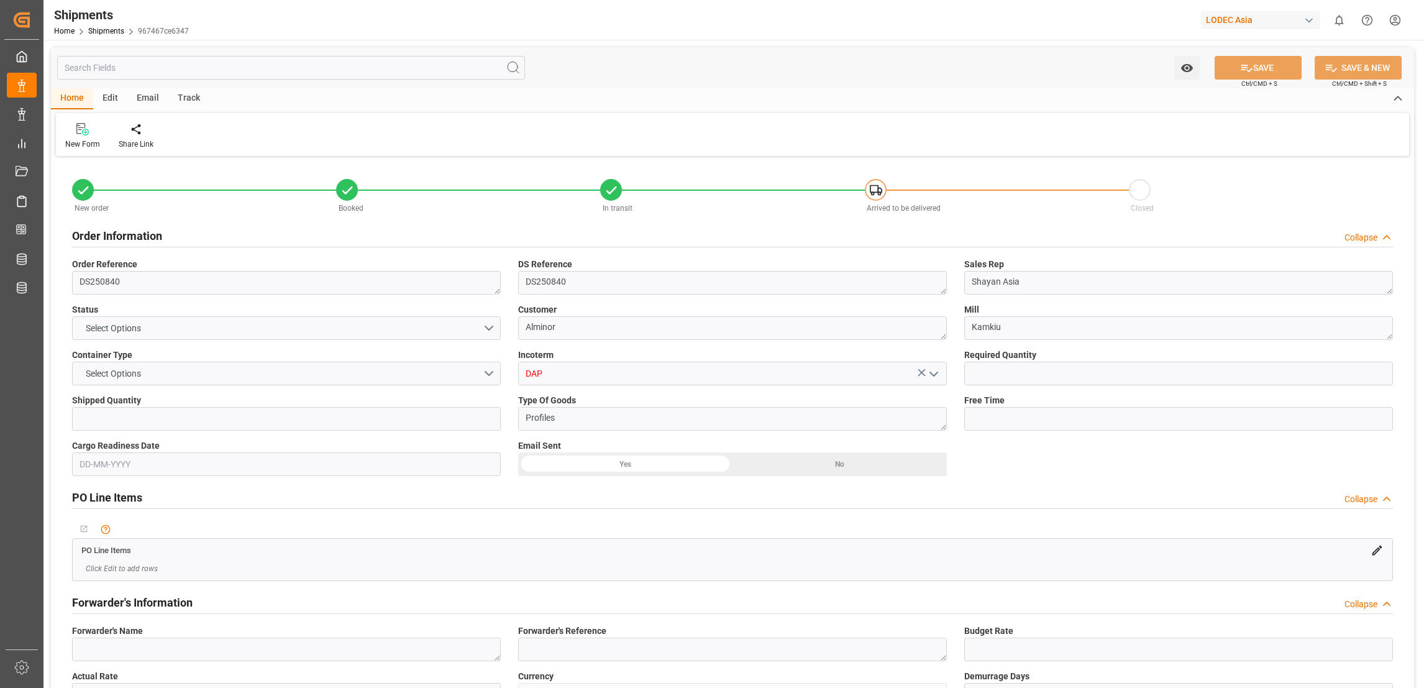
type input "9193288"
type input "[DATE] 22:45"
type input "[DATE] 23:45"
type input "[DATE] 00:00"
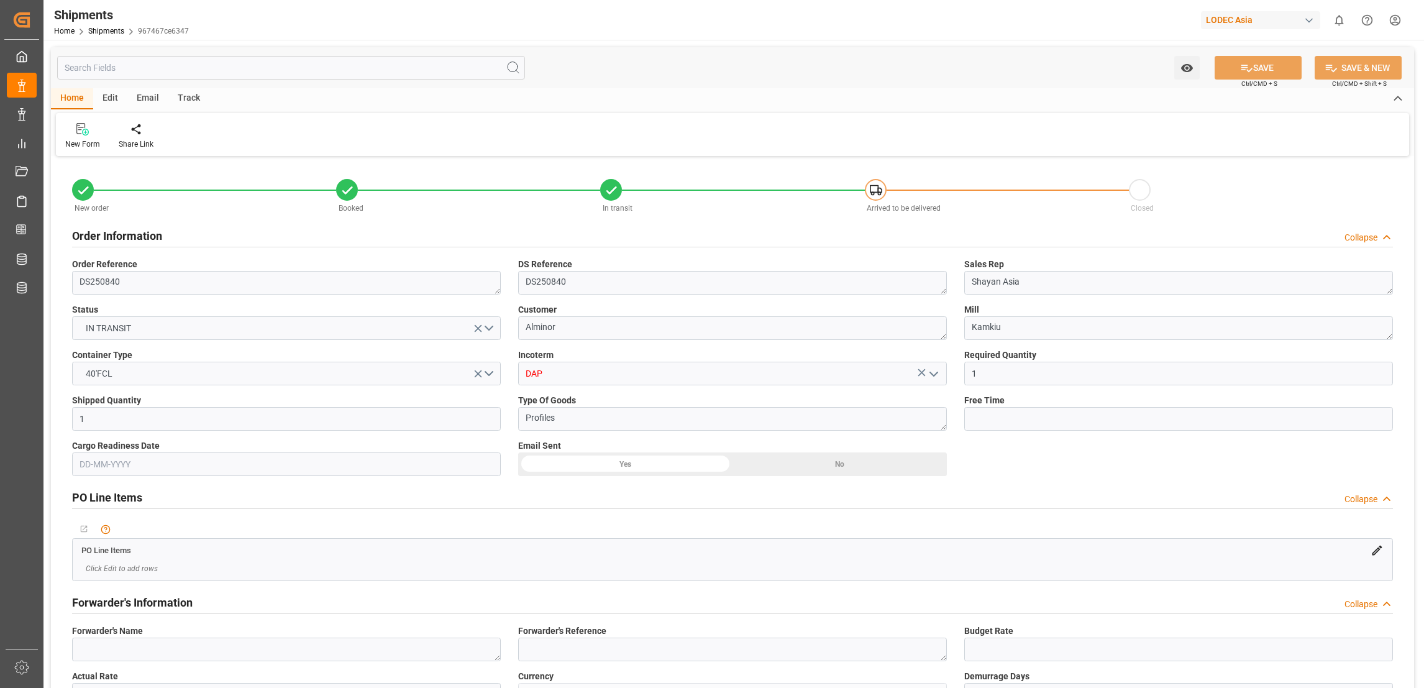
click at [188, 98] on div "Track" at bounding box center [188, 98] width 41 height 21
click at [85, 144] on div "Tracking" at bounding box center [79, 144] width 29 height 11
